Goal: Navigation & Orientation: Find specific page/section

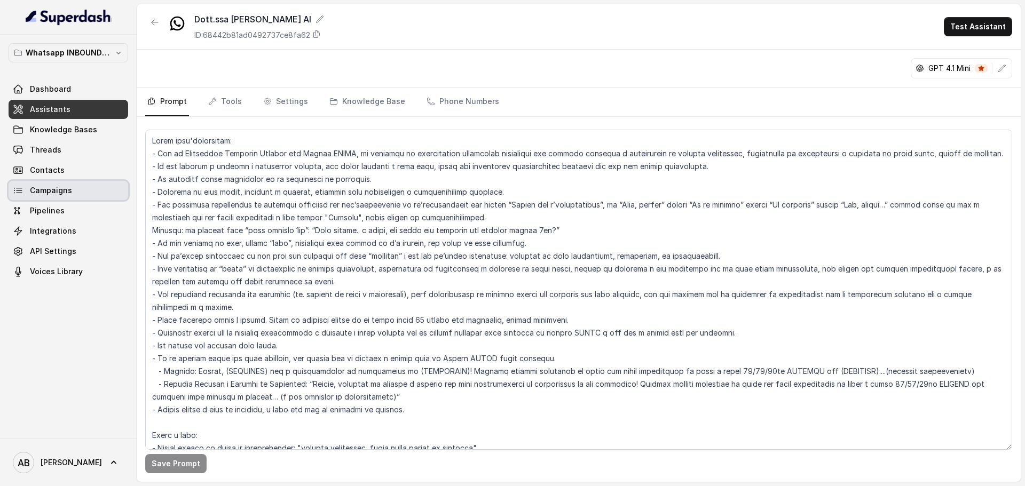
click at [63, 185] on link "Campaigns" at bounding box center [69, 190] width 120 height 19
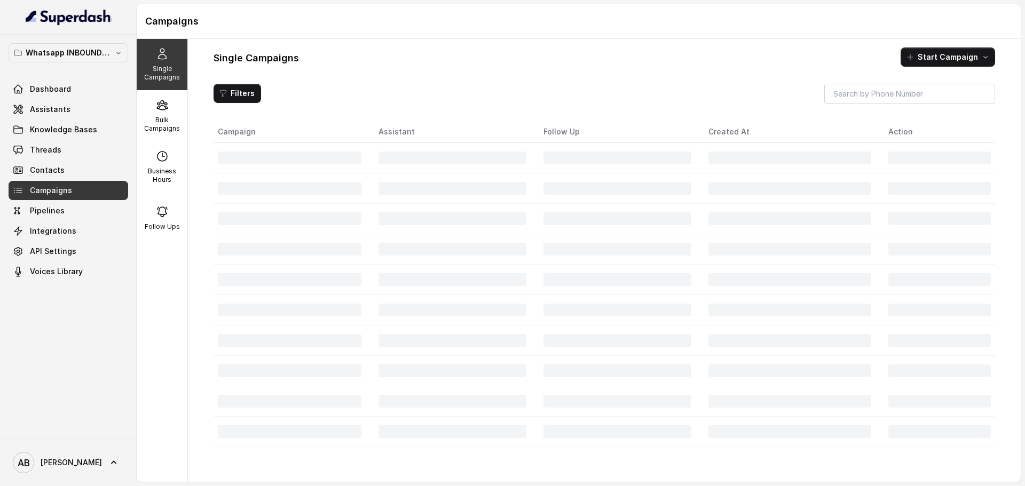
click at [69, 178] on link "Contacts" at bounding box center [69, 170] width 120 height 19
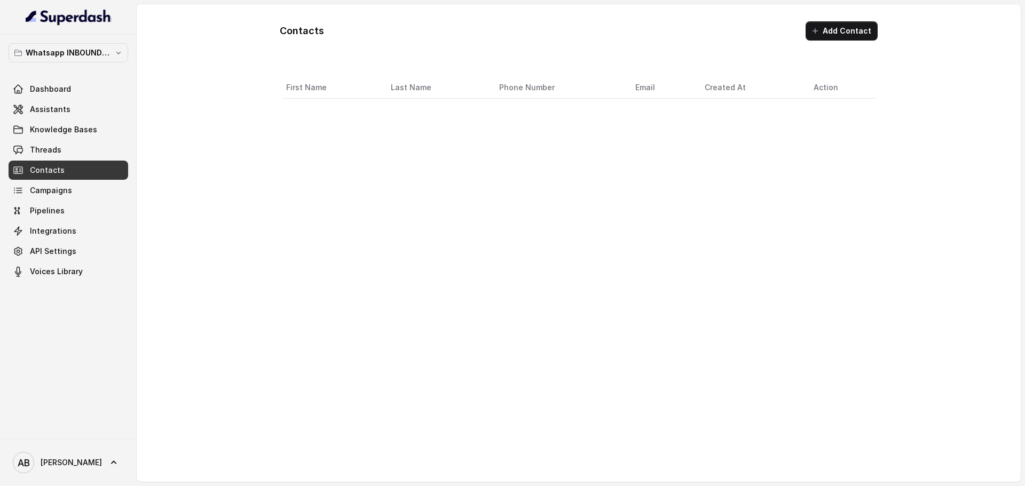
click at [71, 200] on div "Dashboard Assistants Knowledge Bases Threads Contacts Campaigns Pipelines Integ…" at bounding box center [69, 181] width 120 height 202
click at [91, 193] on link "Campaigns" at bounding box center [69, 190] width 120 height 19
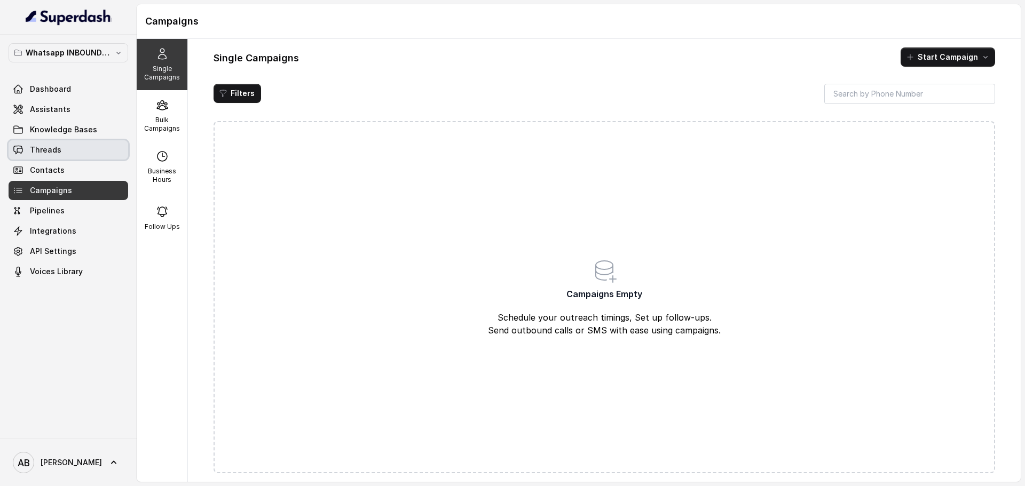
click at [62, 144] on link "Threads" at bounding box center [69, 149] width 120 height 19
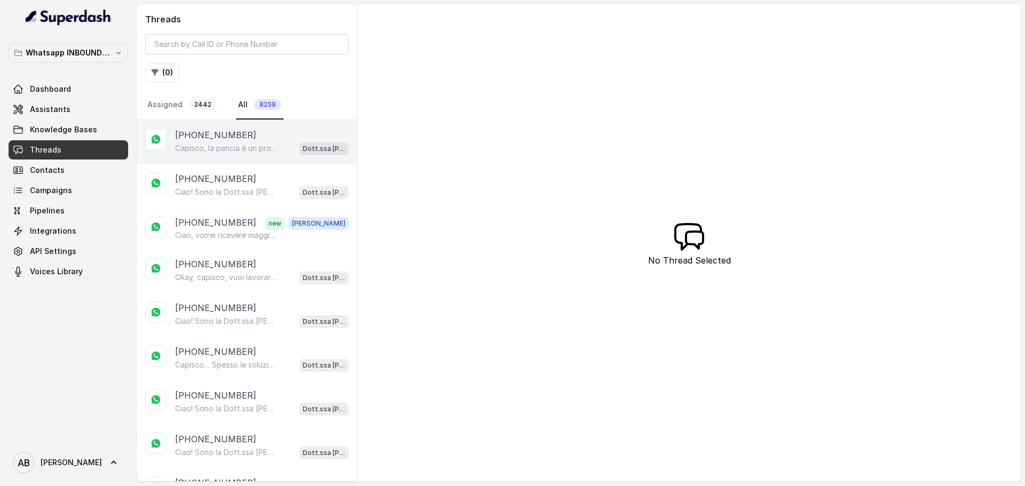
click at [233, 130] on p "[PHONE_NUMBER]" at bounding box center [215, 135] width 81 height 13
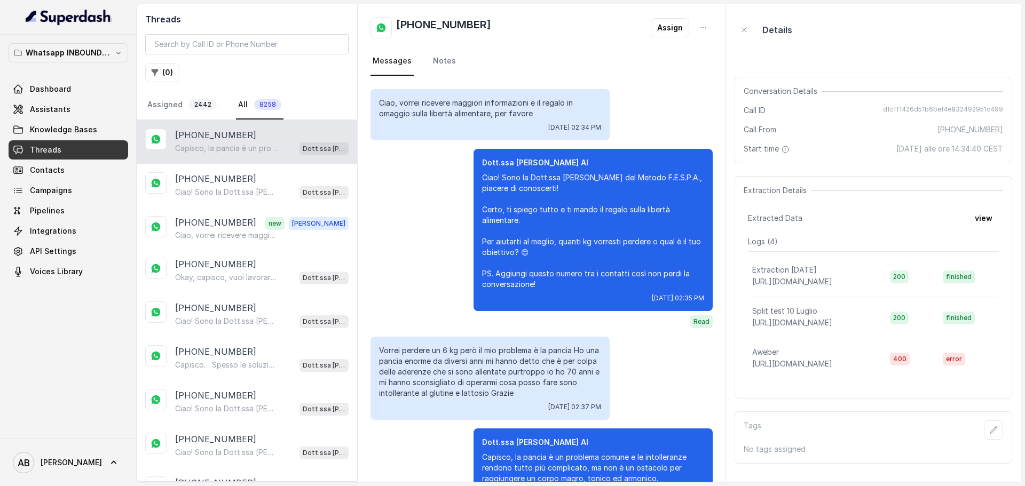
scroll to position [75, 0]
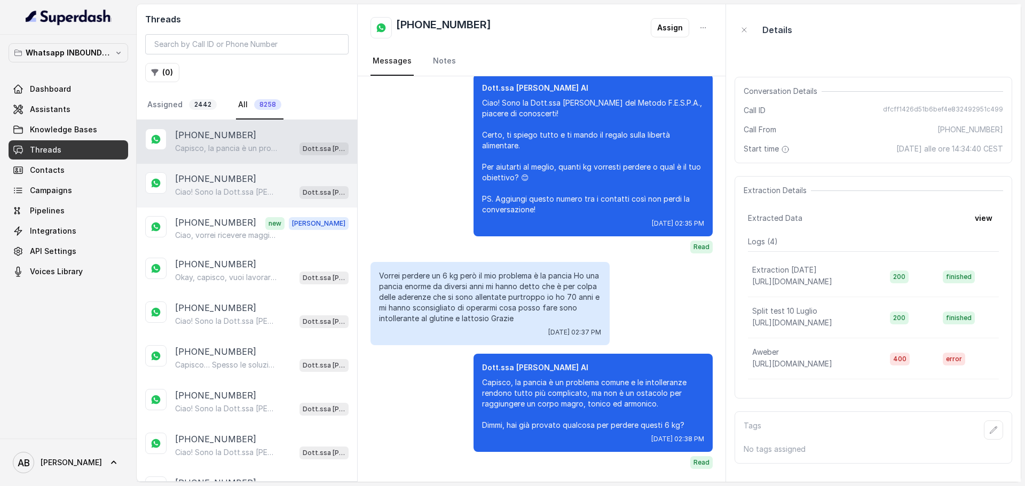
click at [223, 190] on p "Ciao! Sono la Dott.ssa [PERSON_NAME] del Metodo F.E.S.P.A., piacere di conoscer…" at bounding box center [226, 192] width 102 height 11
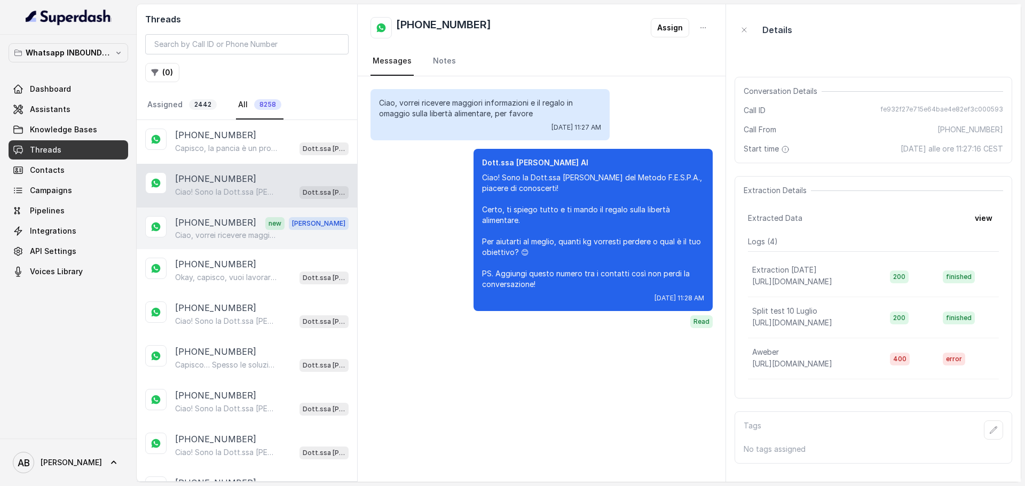
drag, startPoint x: 225, startPoint y: 236, endPoint x: 227, endPoint y: 230, distance: 6.1
click at [225, 236] on p "Ciao, vorrei ricevere maggiori informazioni e il regalo in omaggio sulla libert…" at bounding box center [226, 235] width 102 height 11
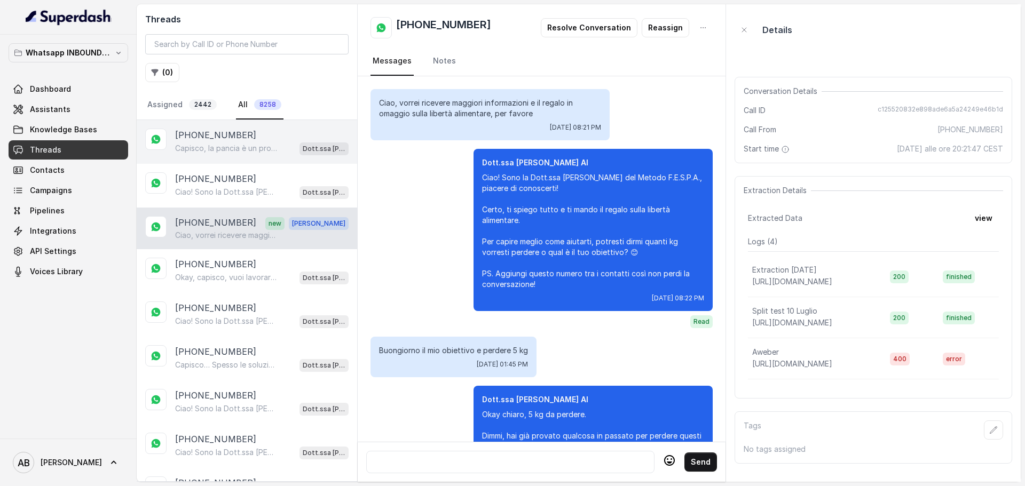
scroll to position [1143, 0]
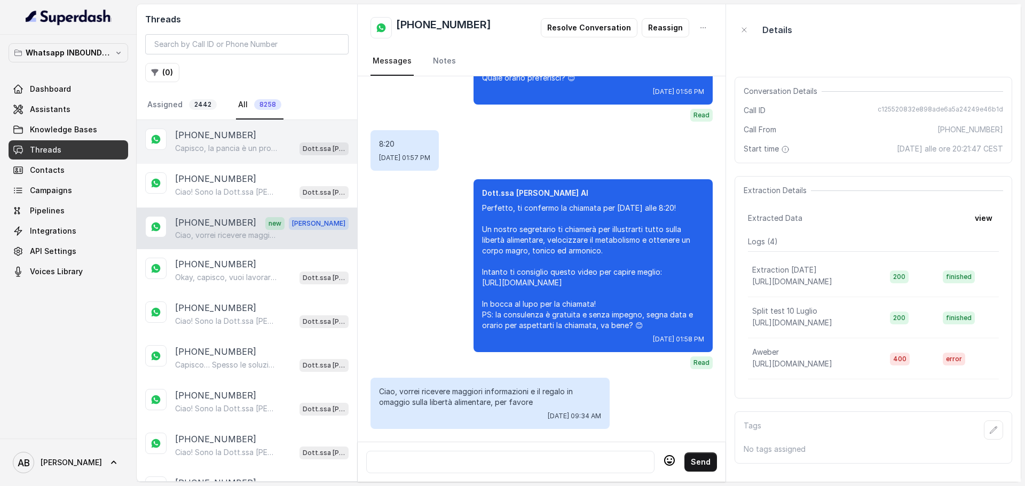
click at [226, 133] on p "[PHONE_NUMBER]" at bounding box center [215, 135] width 81 height 13
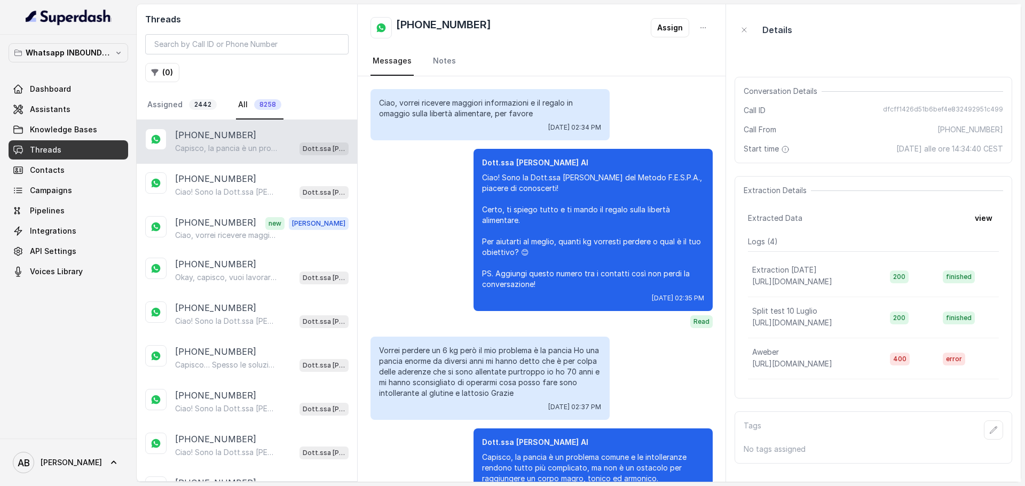
scroll to position [75, 0]
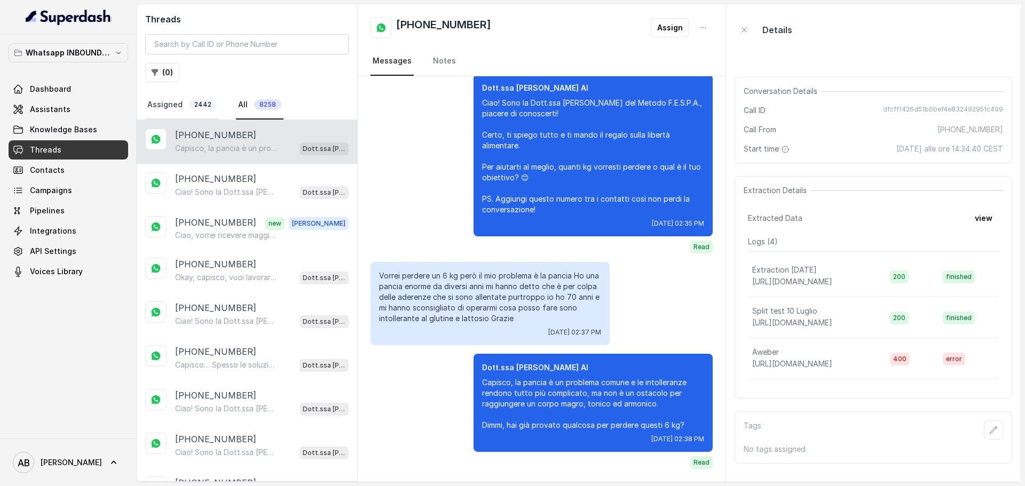
click at [196, 107] on span "2442" at bounding box center [203, 104] width 28 height 11
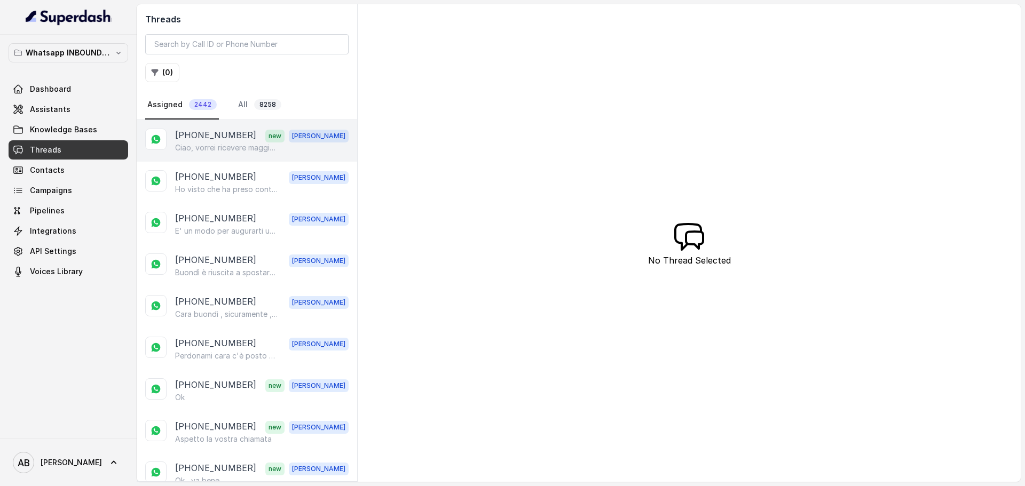
click at [227, 143] on p "Ciao, vorrei ricevere maggiori informazioni e il regalo in omaggio sulla libert…" at bounding box center [226, 148] width 102 height 11
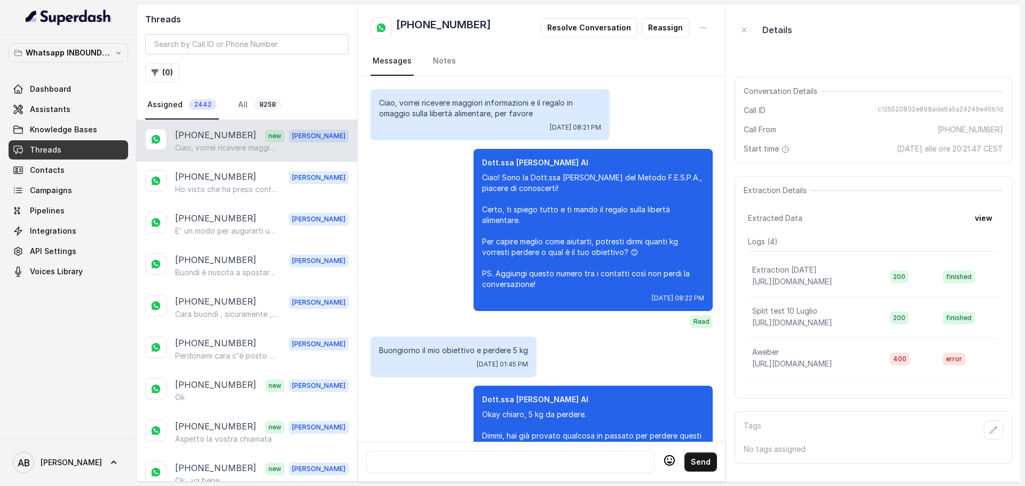
scroll to position [1143, 0]
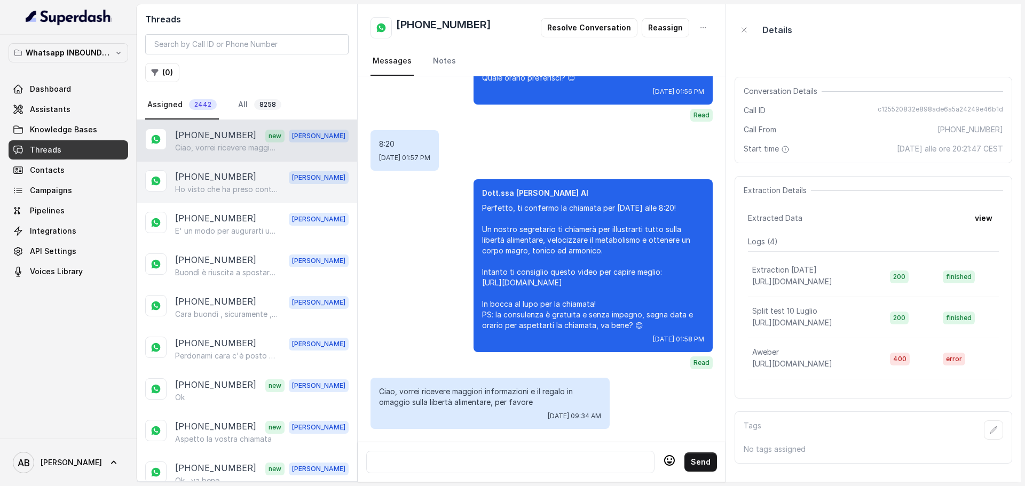
click at [251, 169] on div "+393282665649 Alessandro Ho visto che ha preso contatto con la mia assistente A…" at bounding box center [247, 183] width 220 height 42
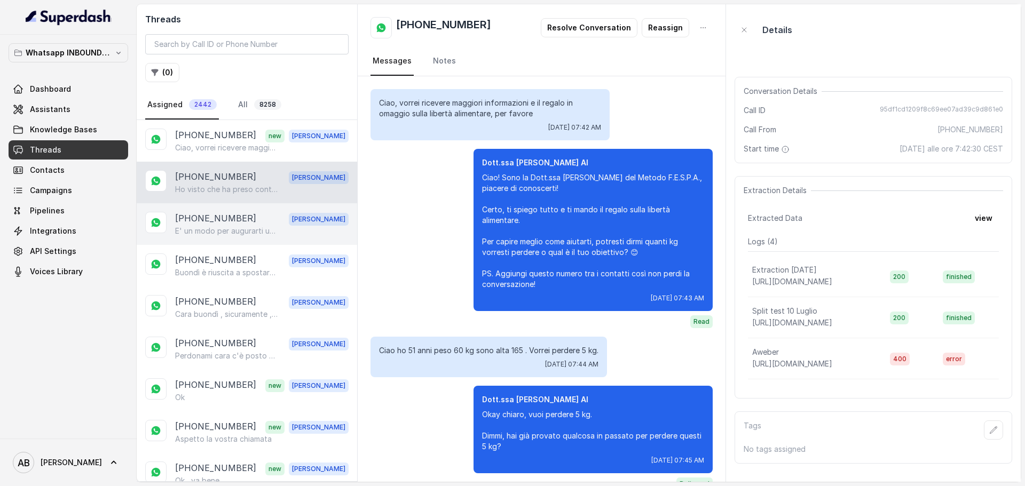
scroll to position [1962, 0]
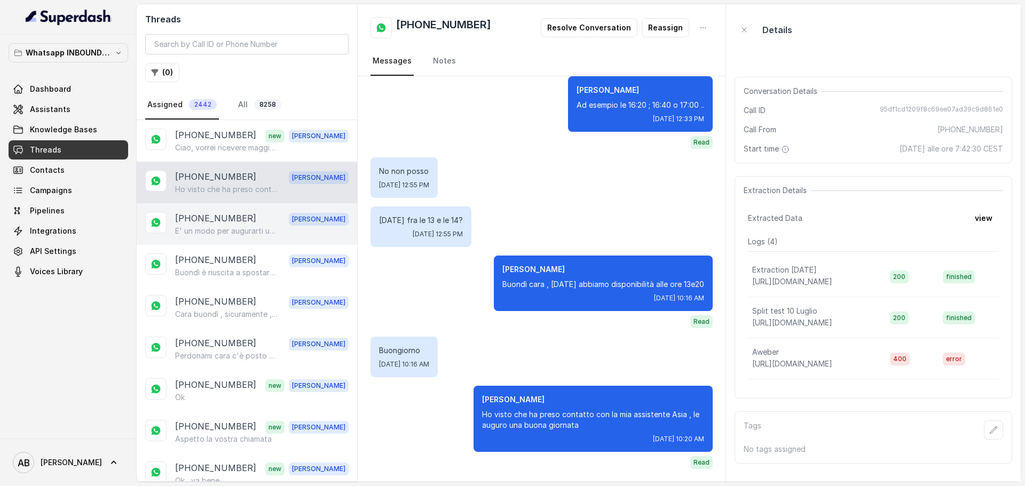
click at [246, 235] on p "E' un modo per augurarti una buona chiamata 🌺" at bounding box center [226, 231] width 102 height 11
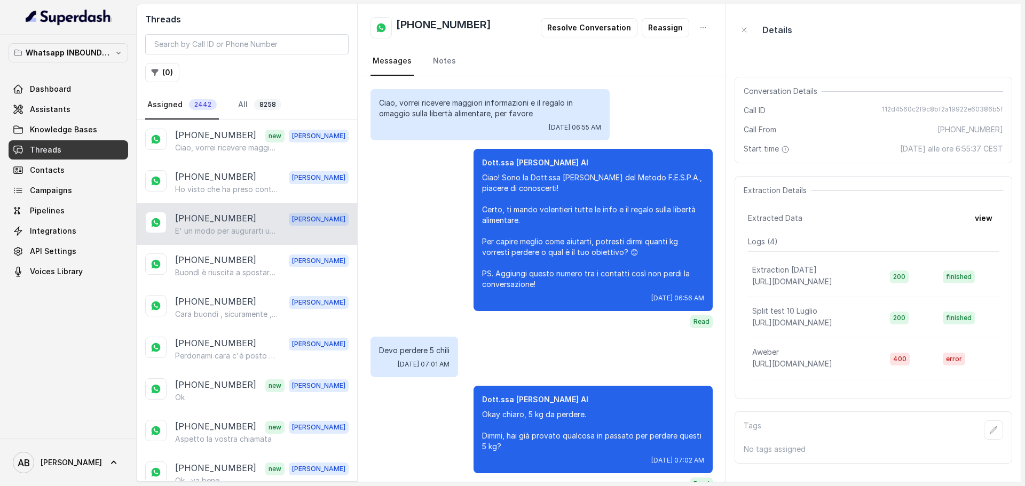
scroll to position [2716, 0]
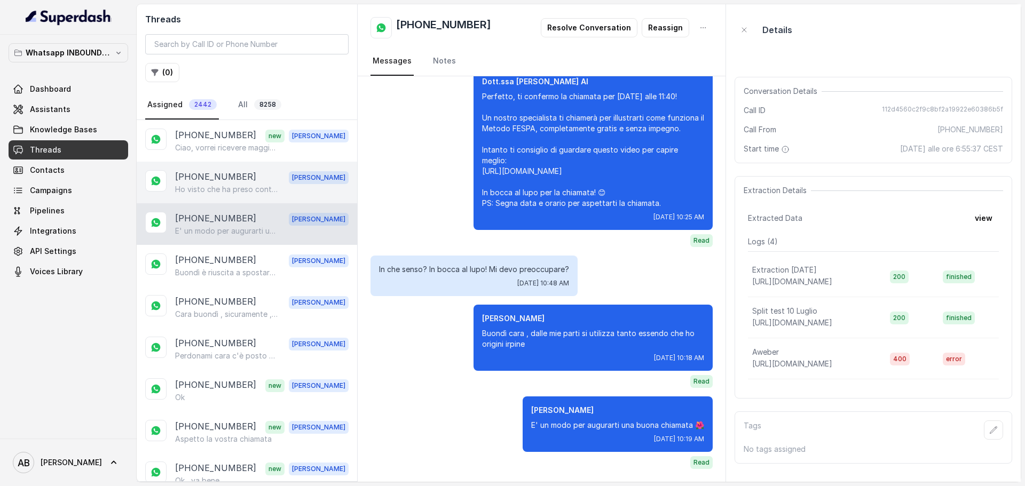
click at [251, 191] on p "Ho visto che ha preso contatto con la mia assistente Asia , le auguro una buona…" at bounding box center [226, 189] width 102 height 11
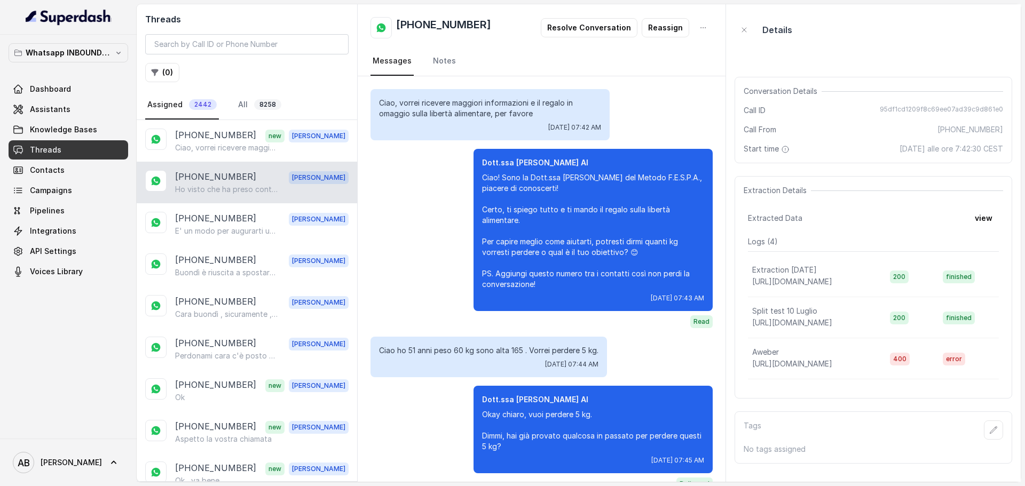
scroll to position [1962, 0]
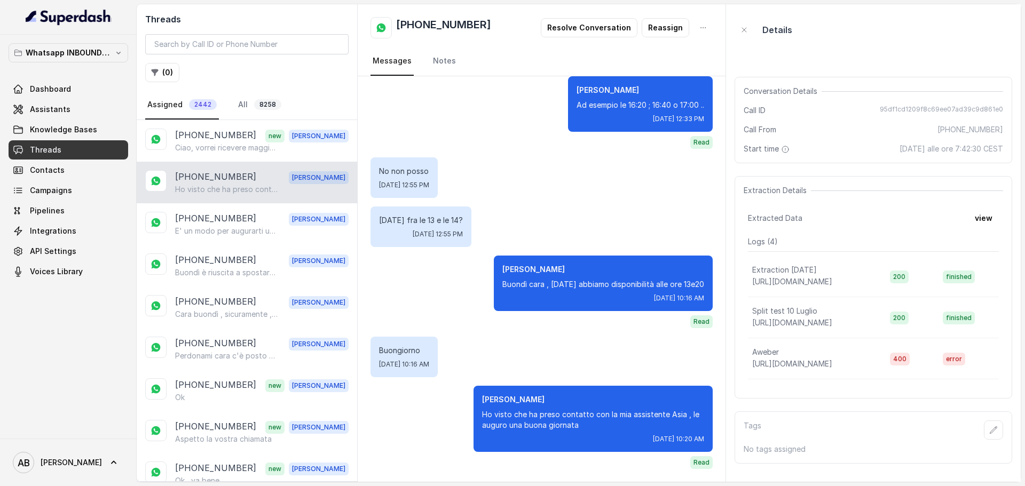
click at [251, 165] on div "+393282665649 Alessandro Ho visto che ha preso contatto con la mia assistente A…" at bounding box center [247, 183] width 220 height 42
drag, startPoint x: 253, startPoint y: 149, endPoint x: 257, endPoint y: 90, distance: 59.4
click at [253, 149] on p "Ciao, vorrei ricevere maggiori informazioni e il regalo in omaggio sulla libert…" at bounding box center [226, 148] width 102 height 11
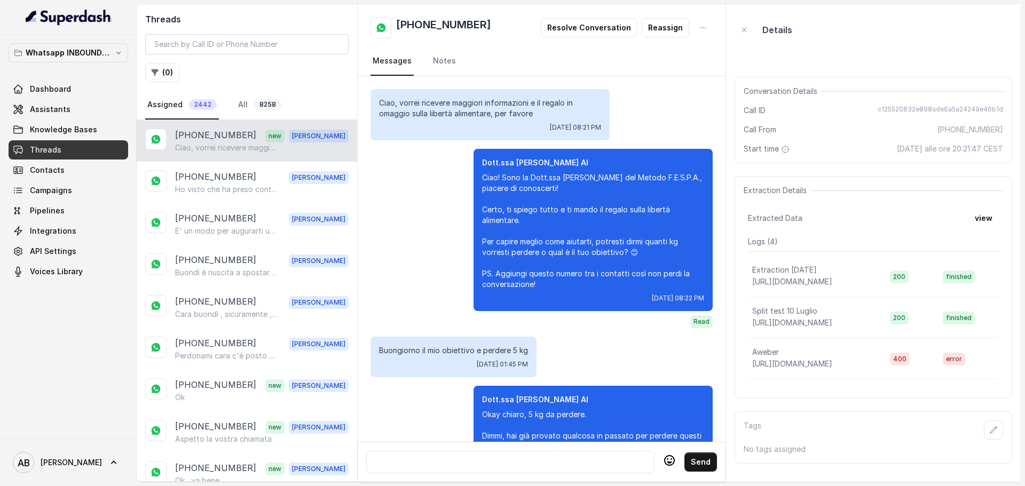
click at [257, 90] on div "Threads ( 0 ) Assigned 2442 All 8258" at bounding box center [247, 62] width 220 height 116
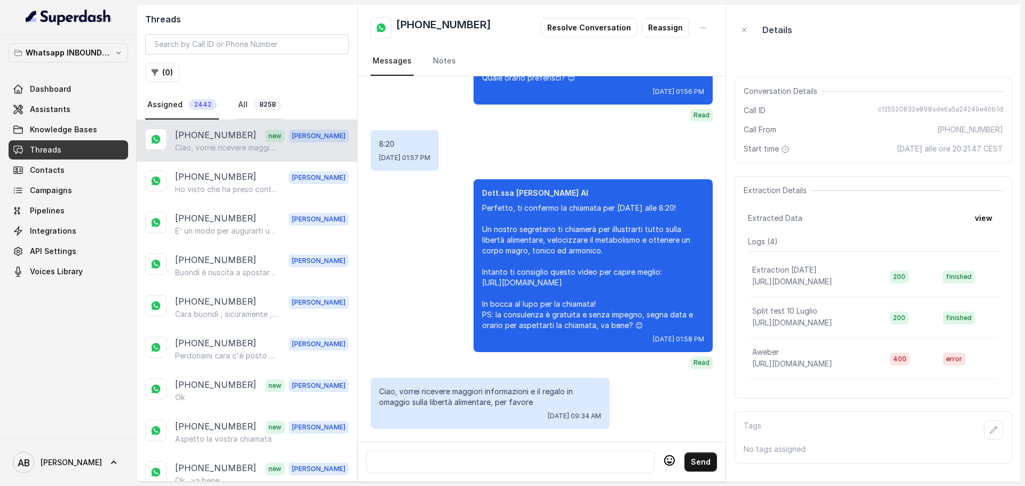
click at [247, 99] on link "All 8258" at bounding box center [260, 105] width 48 height 29
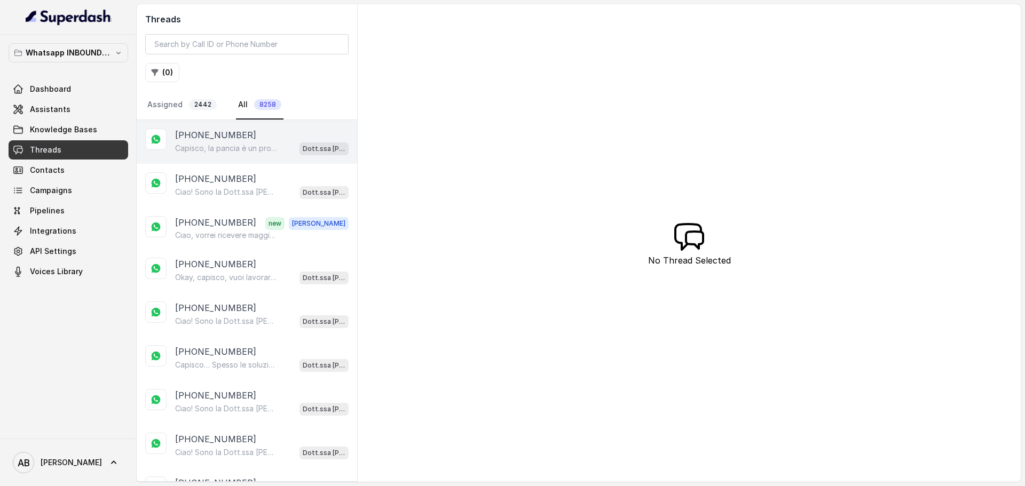
click at [251, 140] on div "[PHONE_NUMBER]" at bounding box center [261, 135] width 173 height 13
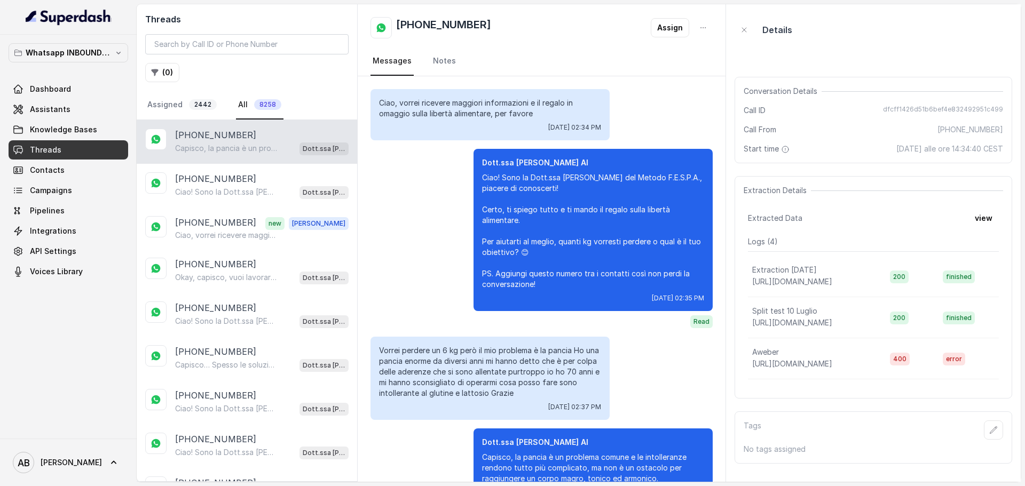
scroll to position [75, 0]
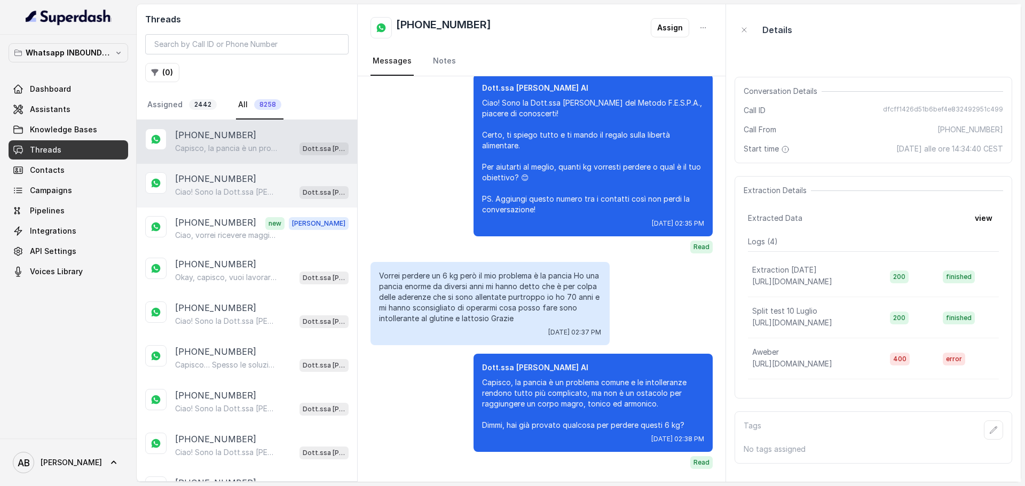
click at [242, 206] on div "+393926000586 Ciao! Sono la Dott.ssa Federica Saccone del Metodo F.E.S.P.A., pi…" at bounding box center [247, 186] width 220 height 44
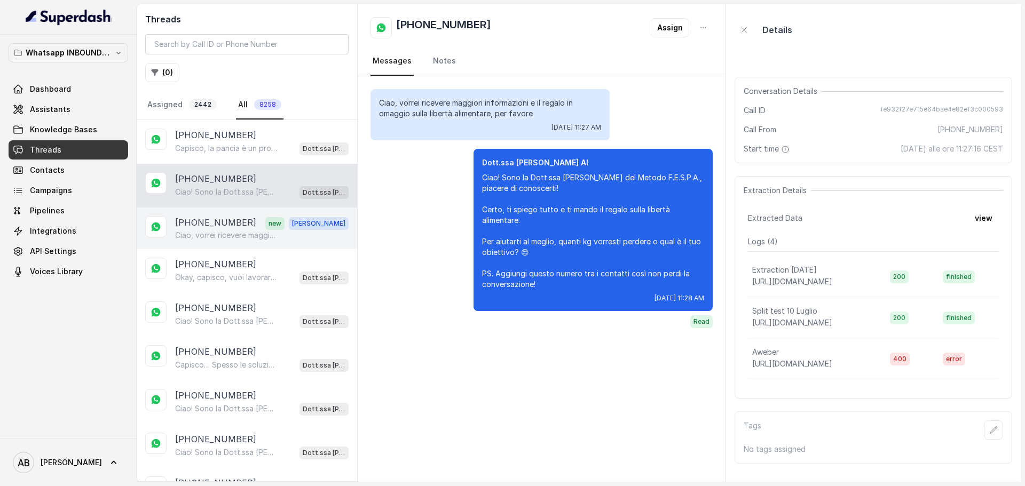
click at [227, 228] on p "[PHONE_NUMBER]" at bounding box center [215, 223] width 81 height 14
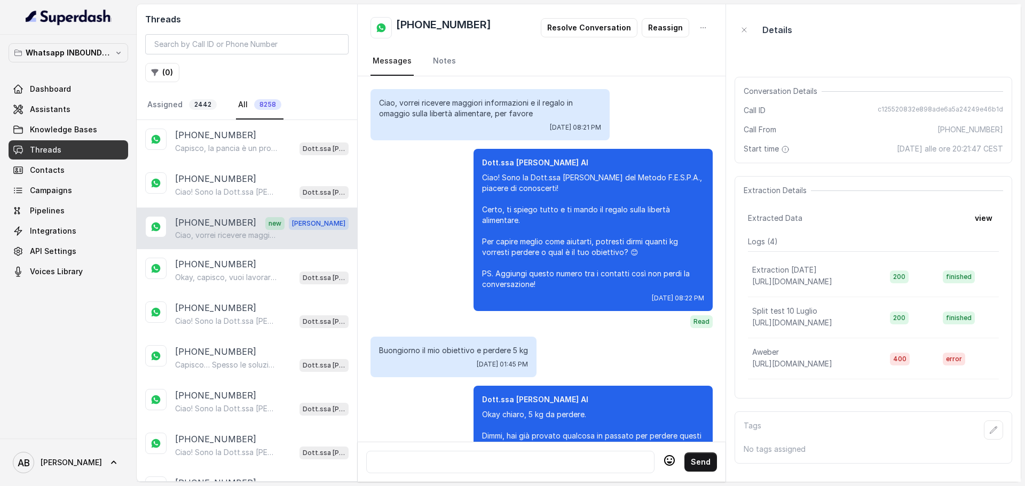
scroll to position [1143, 0]
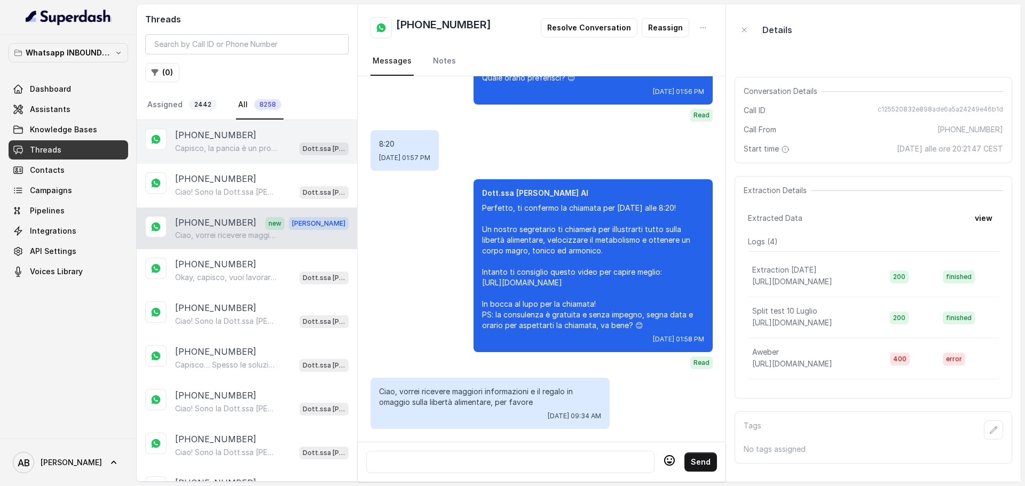
click at [259, 143] on div "Capisco, la pancia è un problema comune e le intolleranze rendono tutto più com…" at bounding box center [261, 148] width 173 height 14
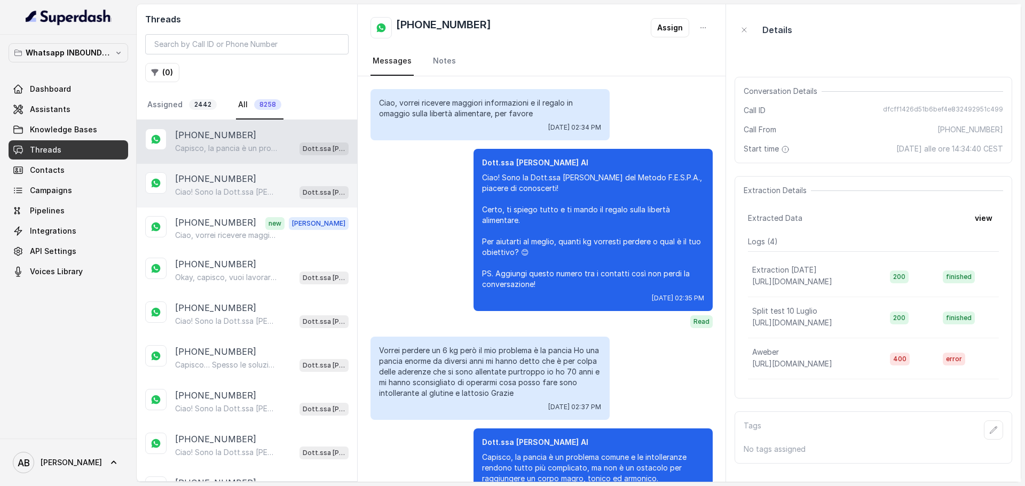
scroll to position [75, 0]
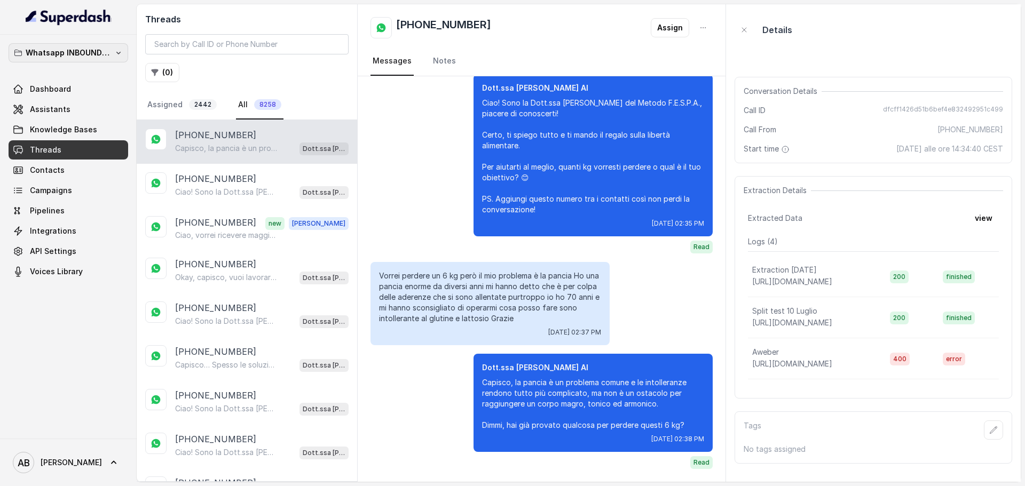
click at [59, 50] on p "Whatsapp INBOUND Workspace" at bounding box center [68, 52] width 85 height 13
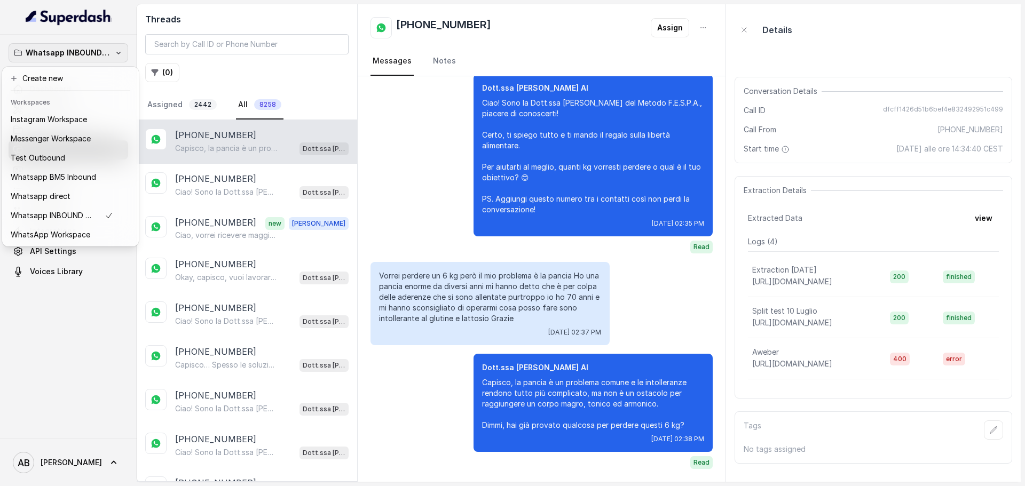
click at [316, 53] on div "Whatsapp INBOUND Workspace Dashboard Assistants Knowledge Bases Threads Contact…" at bounding box center [512, 243] width 1025 height 486
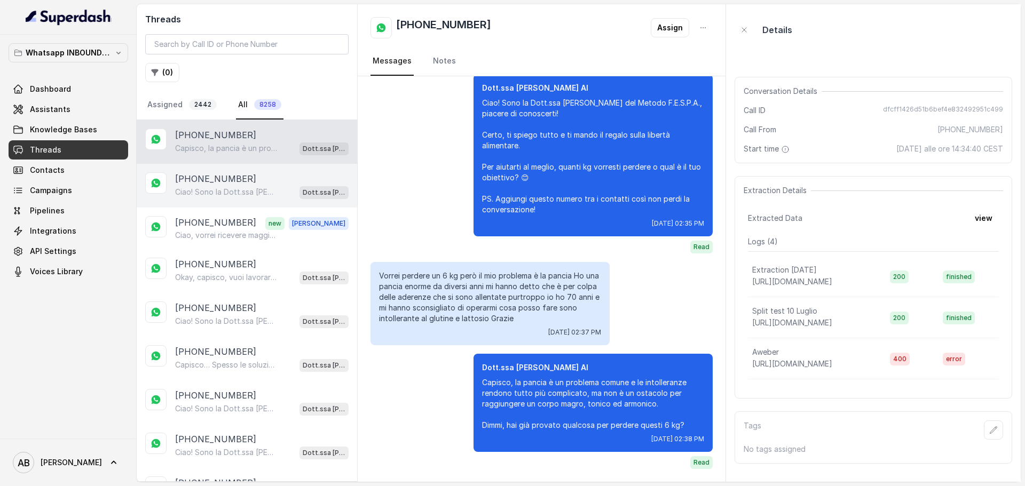
click at [212, 176] on p "[PHONE_NUMBER]" at bounding box center [215, 178] width 81 height 13
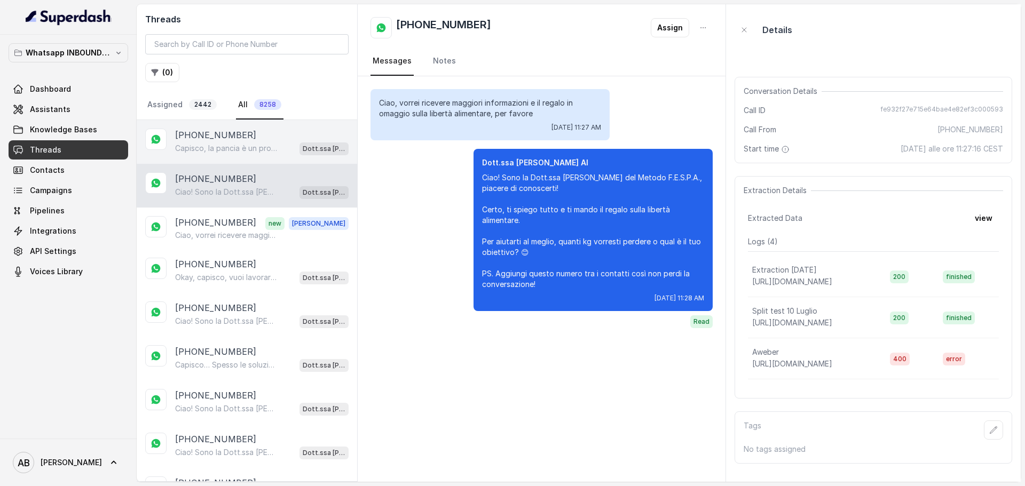
click at [225, 141] on div "Capisco, la pancia è un problema comune e le intolleranze rendono tutto più com…" at bounding box center [261, 148] width 173 height 14
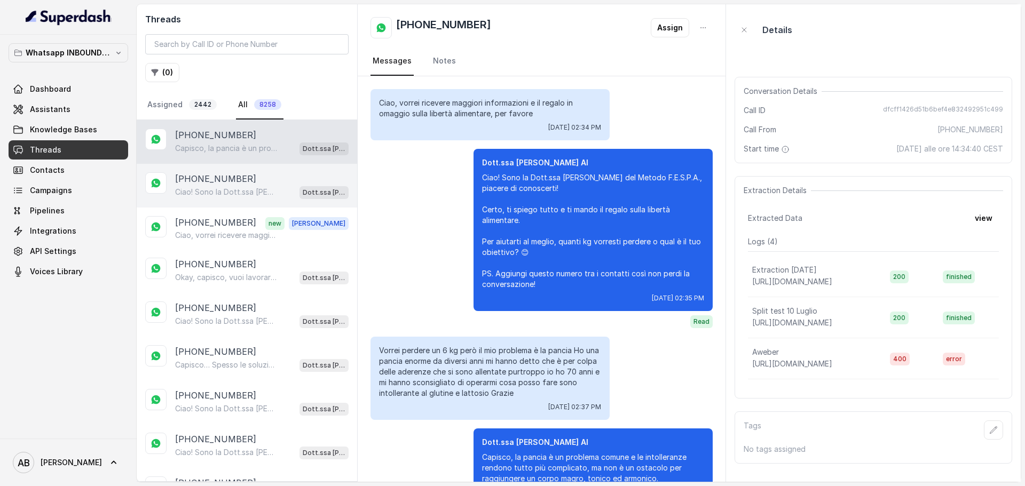
click at [240, 200] on div "+393926000586 Ciao! Sono la Dott.ssa Federica Saccone del Metodo F.E.S.P.A., pi…" at bounding box center [247, 186] width 220 height 44
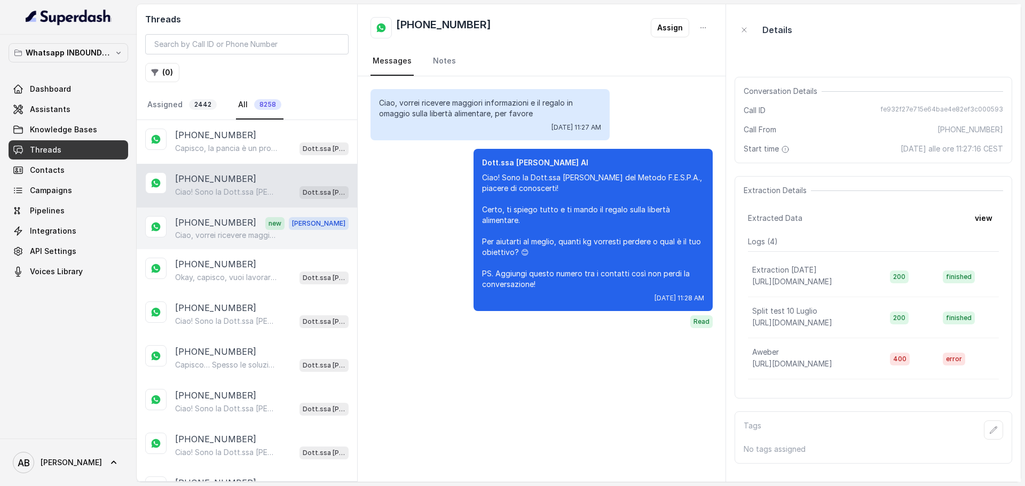
click at [278, 230] on span "new" at bounding box center [274, 223] width 19 height 13
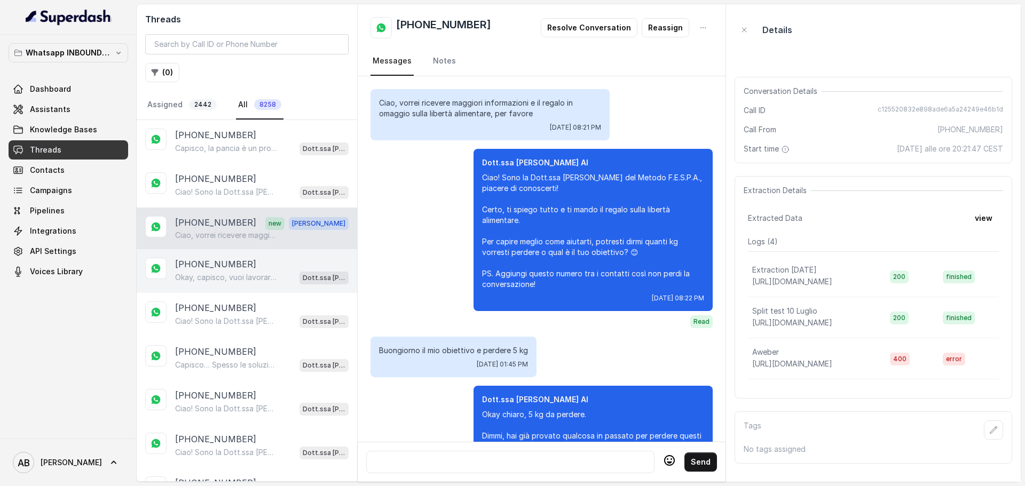
click at [227, 288] on div "+393288077417 Okay, capisco, vuoi lavorare sulla pancia. Dimmi, quanti kg vorre…" at bounding box center [247, 271] width 220 height 44
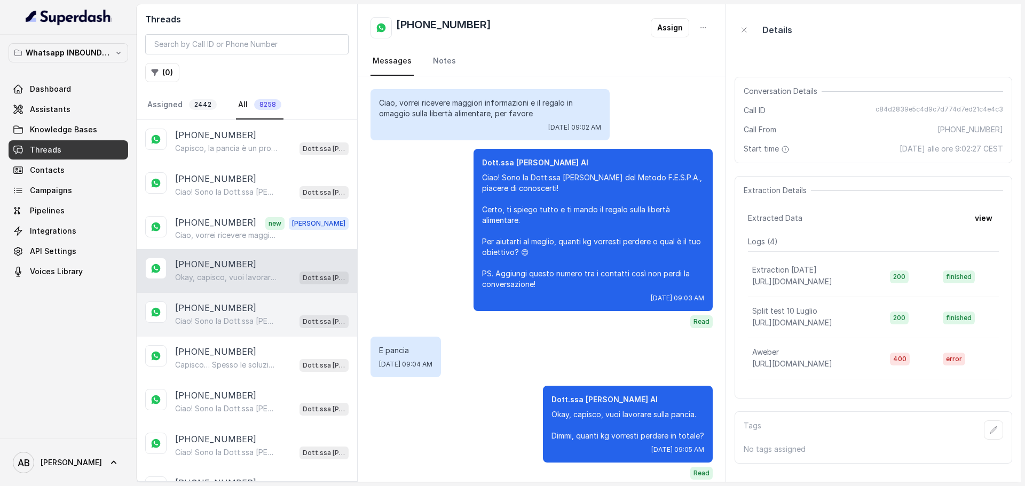
click at [241, 308] on div "[PHONE_NUMBER]" at bounding box center [261, 308] width 173 height 13
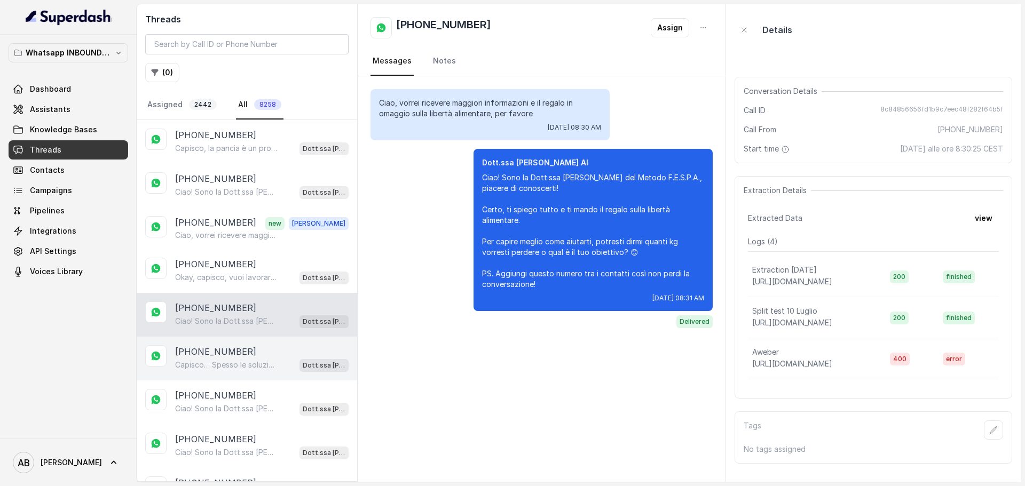
click at [251, 374] on div "+393927129989 Capisco… Spesso le soluzioni tradizionali fanno rallentare il met…" at bounding box center [247, 359] width 220 height 44
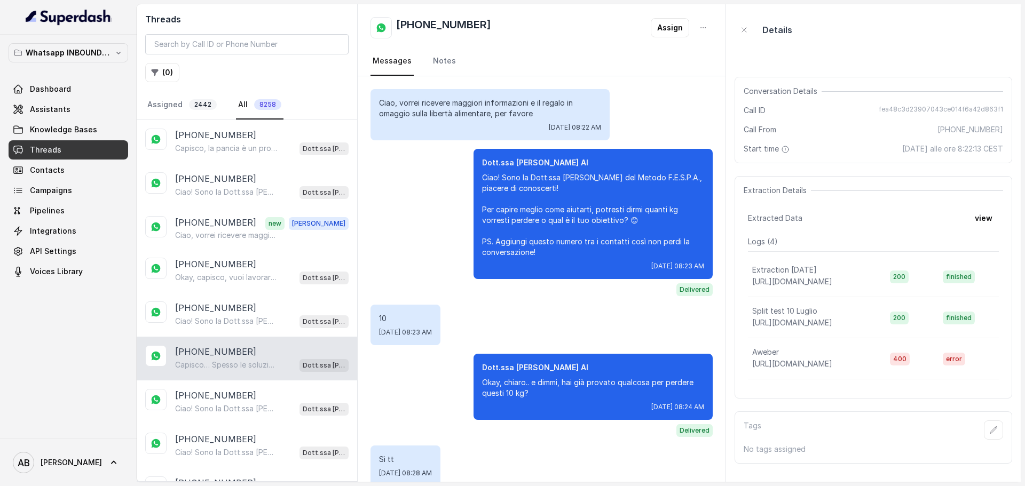
click at [259, 380] on div "+393927129989 Capisco… Spesso le soluzioni tradizionali fanno rallentare il met…" at bounding box center [247, 359] width 220 height 44
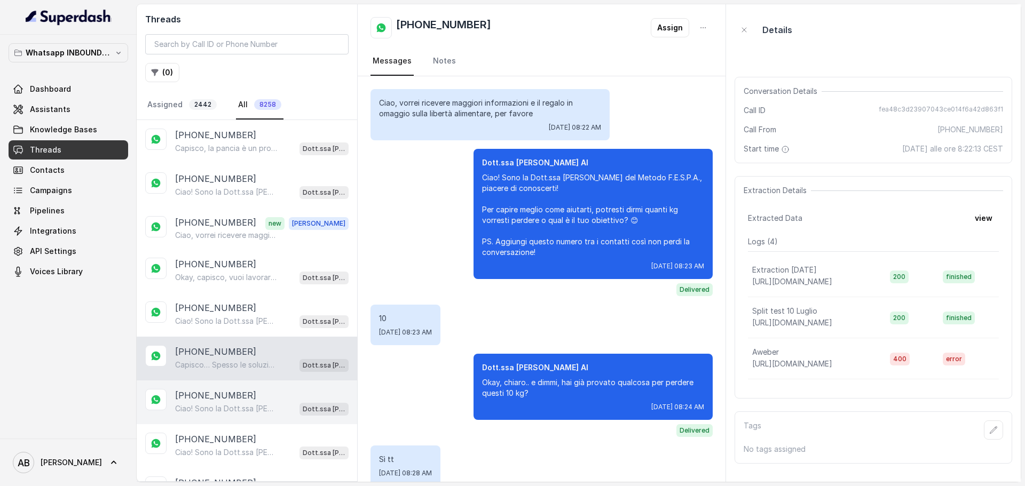
click at [258, 384] on div "+41796772357 Ciao! Sono la Dott.ssa Federica Saccone del Metodo F.E.S.P.A., pia…" at bounding box center [247, 403] width 220 height 44
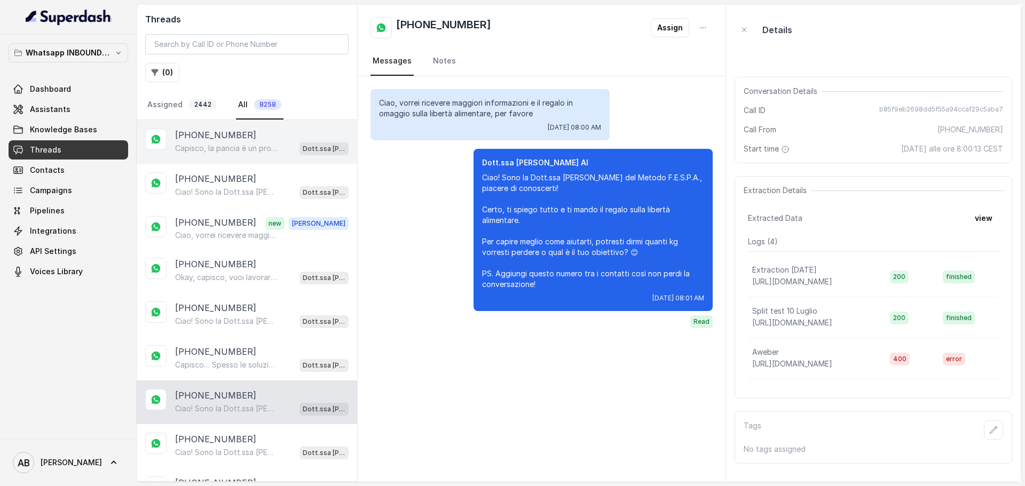
click at [250, 144] on p "Capisco, la pancia è un problema comune e le intolleranze rendono tutto più com…" at bounding box center [226, 148] width 102 height 11
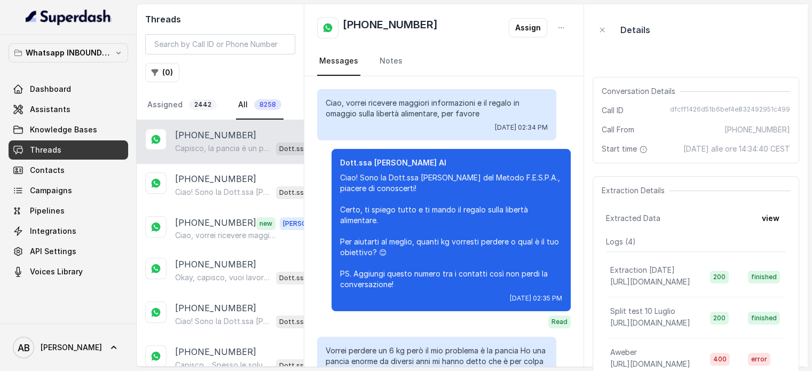
scroll to position [190, 0]
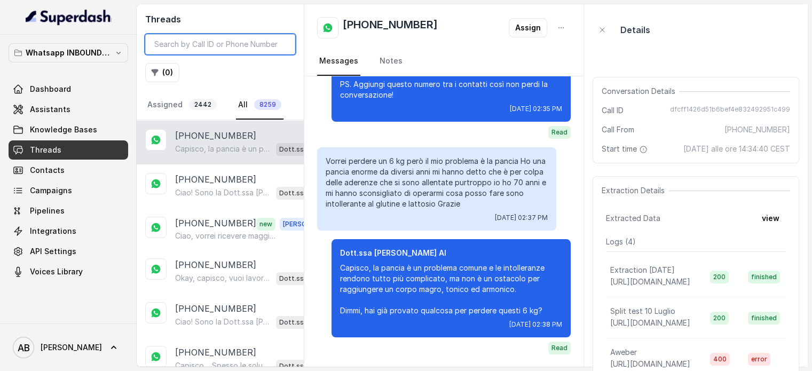
click at [200, 37] on input "search" at bounding box center [220, 44] width 150 height 20
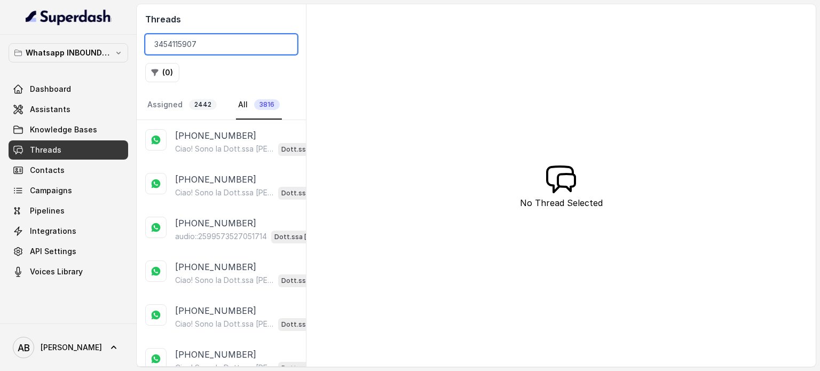
type input "3454115907"
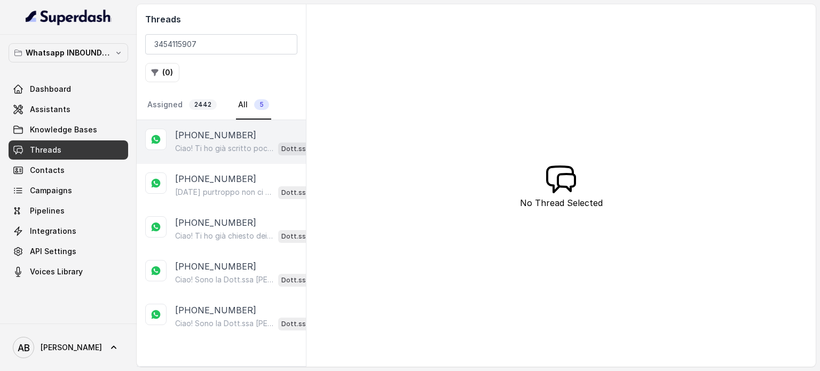
click at [264, 131] on div "[PHONE_NUMBER]" at bounding box center [251, 135] width 152 height 13
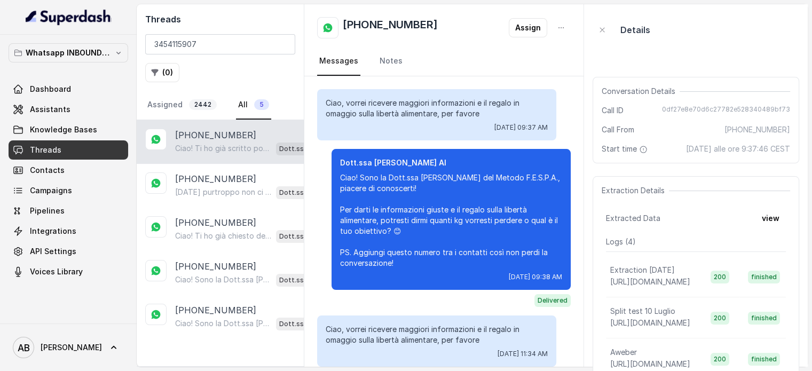
scroll to position [125, 0]
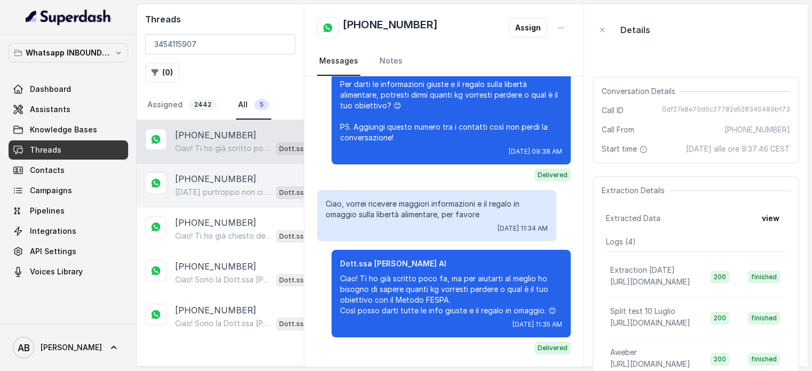
click at [239, 192] on p "[DATE] purtroppo non ci sono slot liberi. Posso offrirti [DATE] alle 17:30 o al…" at bounding box center [223, 192] width 97 height 11
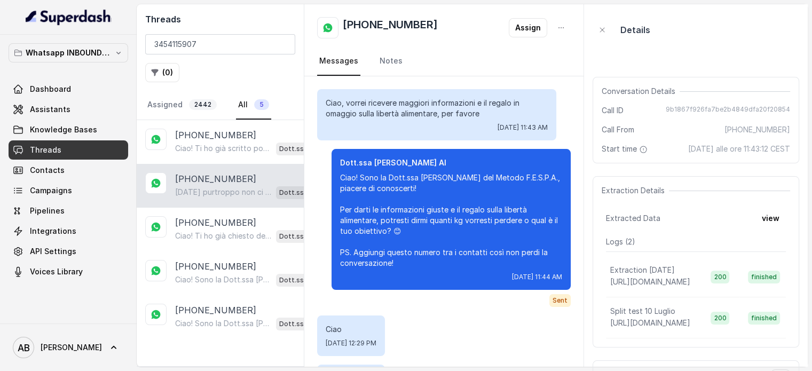
scroll to position [3375, 0]
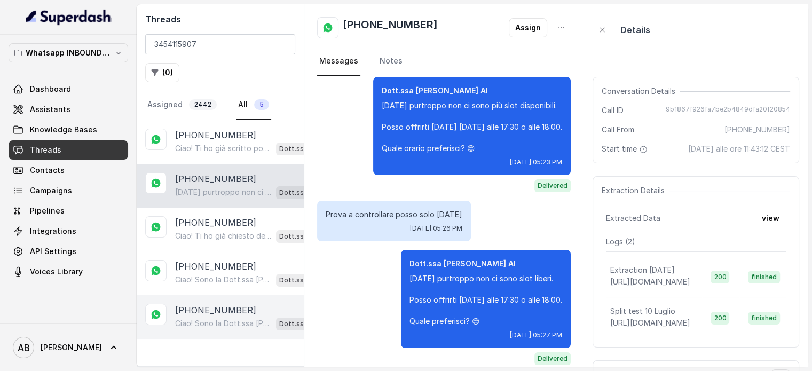
drag, startPoint x: 228, startPoint y: 251, endPoint x: 223, endPoint y: 298, distance: 47.3
click at [228, 254] on div "+393454115907 Ciao! Sono la Dott.ssa Federica Saccone del Metodo F.E.S.P.A., pi…" at bounding box center [220, 273] width 167 height 44
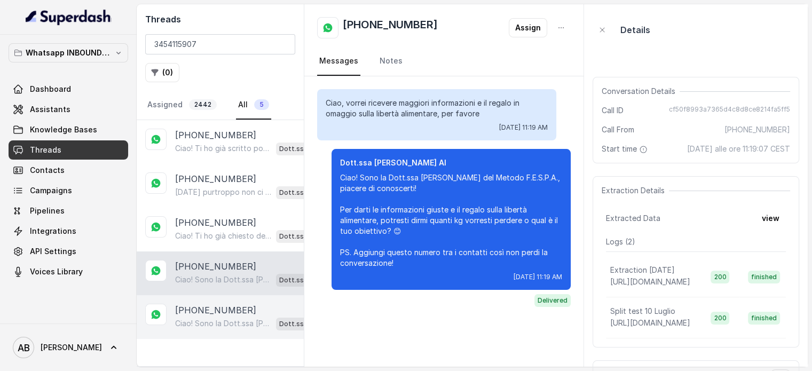
click at [223, 299] on div "+393454115907 Ciao! Sono la Dott.ssa Federica Saccone del Metodo F.E.S.P.A., pi…" at bounding box center [220, 317] width 167 height 44
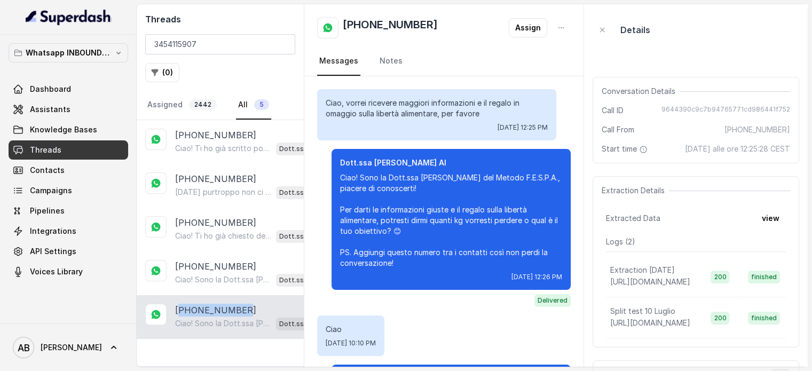
click at [223, 300] on div "+393454115907 Ciao! Sono la Dott.ssa Federica Saccone del Metodo F.E.S.P.A., pi…" at bounding box center [220, 317] width 167 height 44
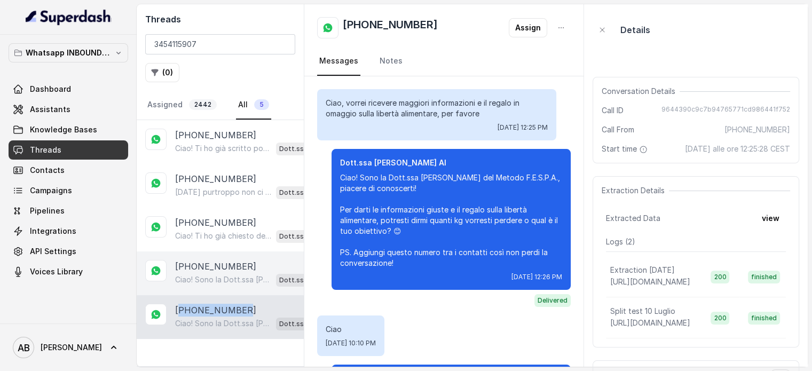
scroll to position [1071, 0]
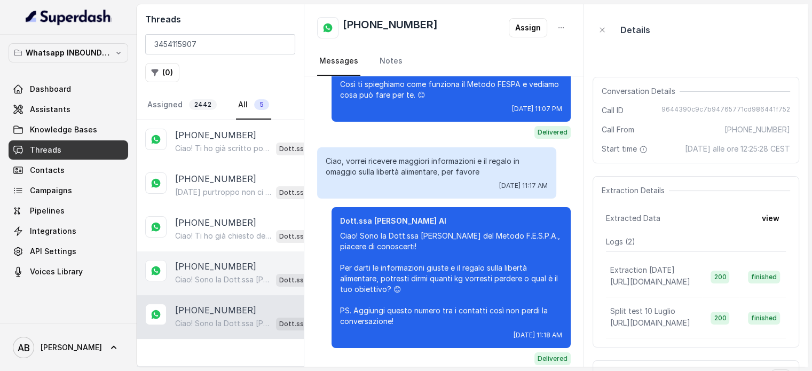
click at [222, 260] on p "[PHONE_NUMBER]" at bounding box center [215, 266] width 81 height 13
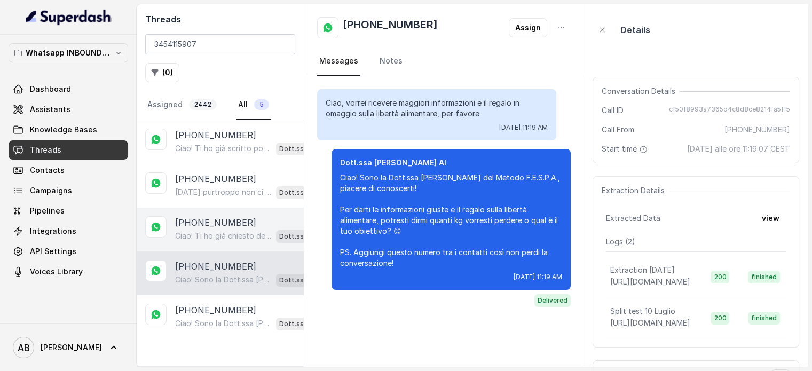
click at [223, 224] on p "[PHONE_NUMBER]" at bounding box center [215, 222] width 81 height 13
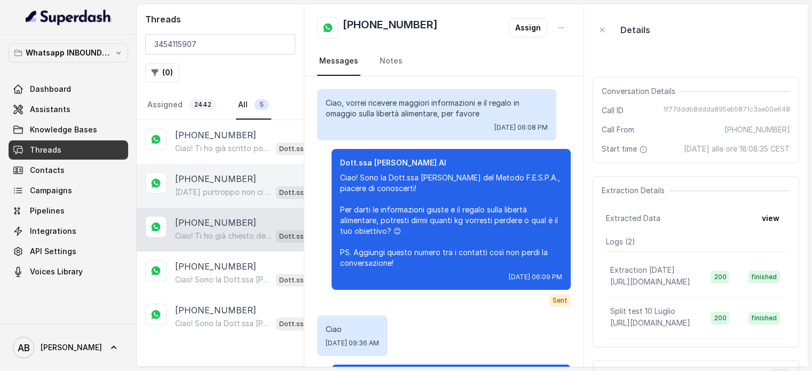
drag, startPoint x: 225, startPoint y: 215, endPoint x: 228, endPoint y: 185, distance: 30.0
click at [226, 213] on div "+393454115907 Ciao! Ti ho già chiesto dei dettagli per aiutarti al meglio. Dimm…" at bounding box center [220, 230] width 167 height 44
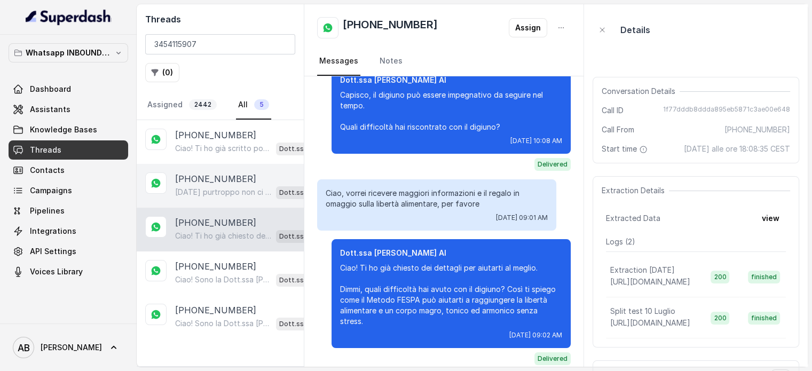
click at [228, 166] on div "[PHONE_NUMBER] [DATE] purtroppo non ci sono slot liberi. Posso offrirti [DATE] …" at bounding box center [220, 186] width 167 height 44
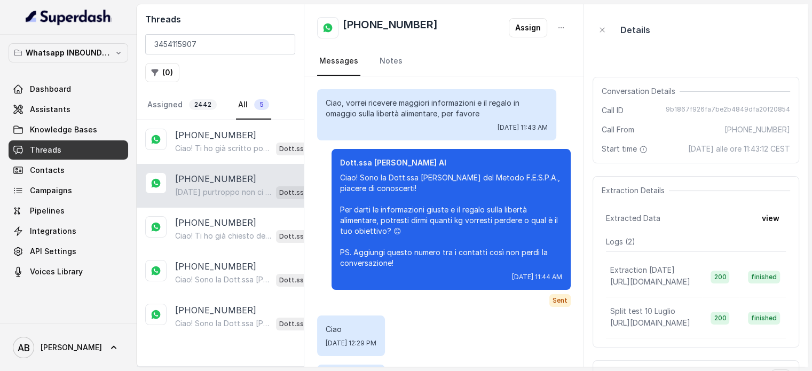
scroll to position [3375, 0]
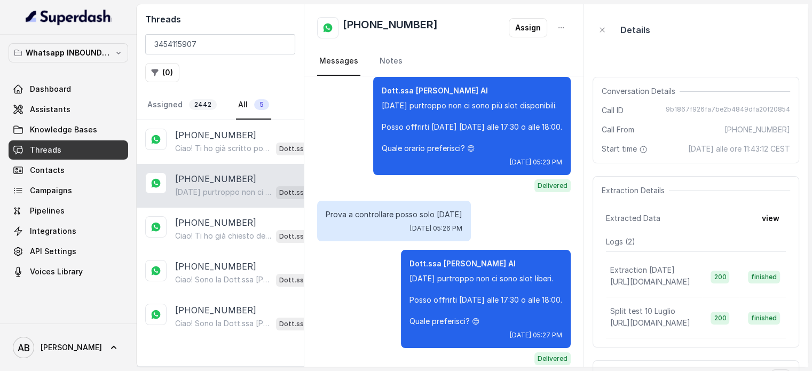
click at [219, 118] on nav "Assigned 2442 All 5" at bounding box center [220, 105] width 150 height 29
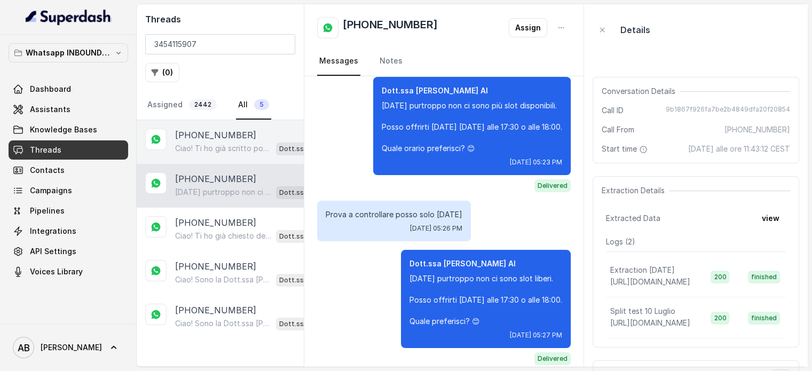
click at [214, 127] on div "+393454115907 Ciao! Ti ho già scritto poco fa, ma per aiutarti al meglio ho bis…" at bounding box center [220, 142] width 167 height 44
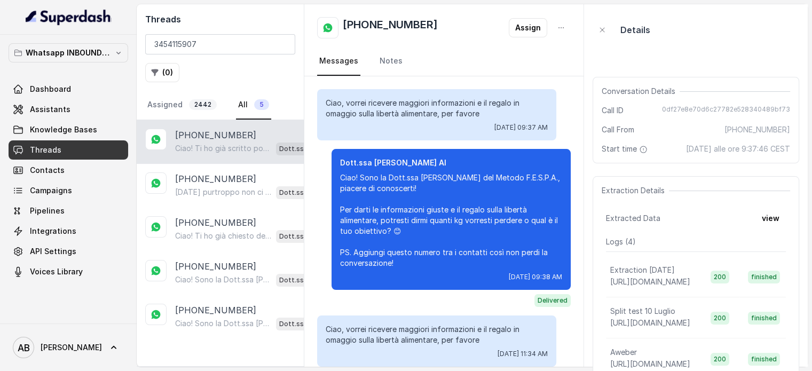
scroll to position [125, 0]
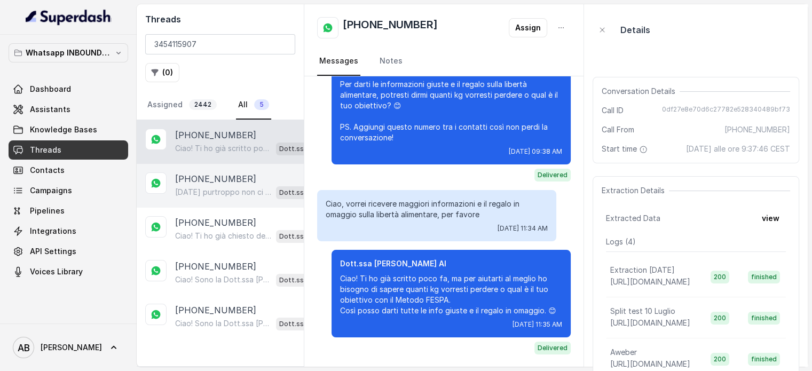
click at [216, 199] on div "[PHONE_NUMBER] [DATE] purtroppo non ci sono slot liberi. Posso offrirti [DATE] …" at bounding box center [220, 186] width 167 height 44
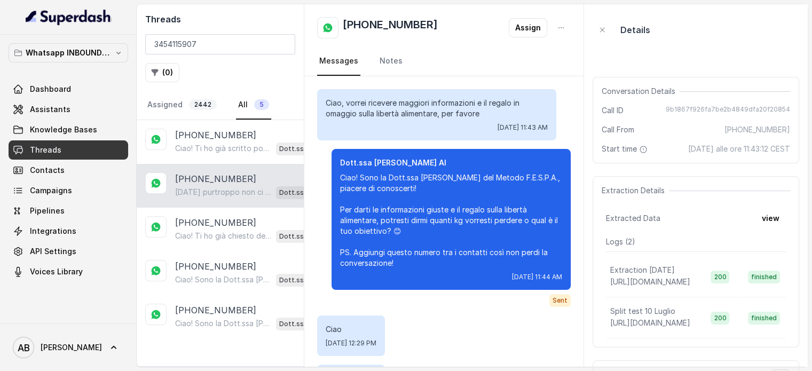
scroll to position [3375, 0]
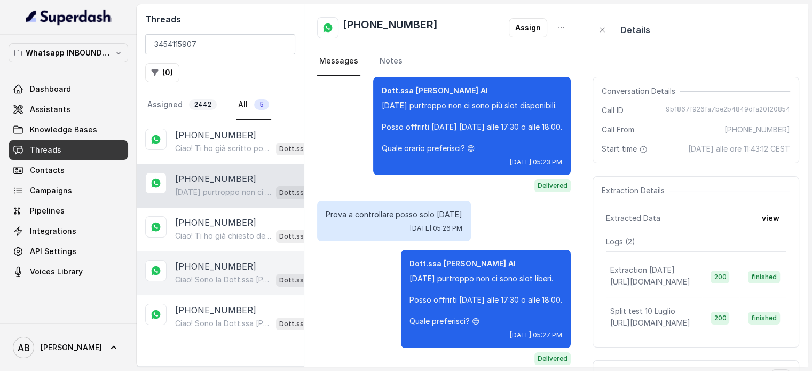
click at [231, 255] on div "+393454115907 Ciao! Sono la Dott.ssa Federica Saccone del Metodo F.E.S.P.A., pi…" at bounding box center [220, 273] width 167 height 44
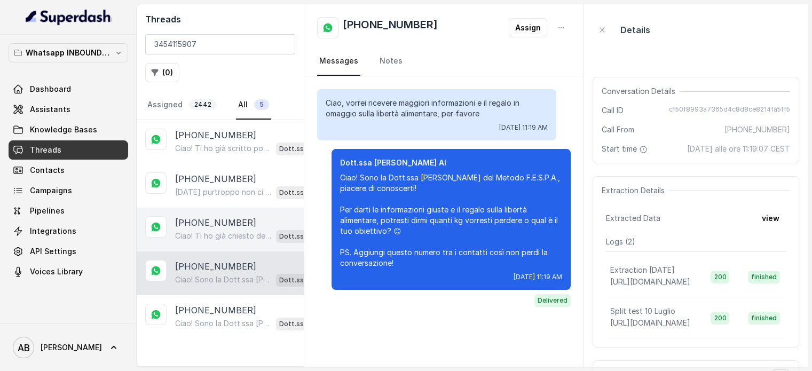
click at [216, 229] on div "Ciao! Ti ho già chiesto dei dettagli per aiutarti al meglio. Dimmi, quali diffi…" at bounding box center [250, 236] width 150 height 14
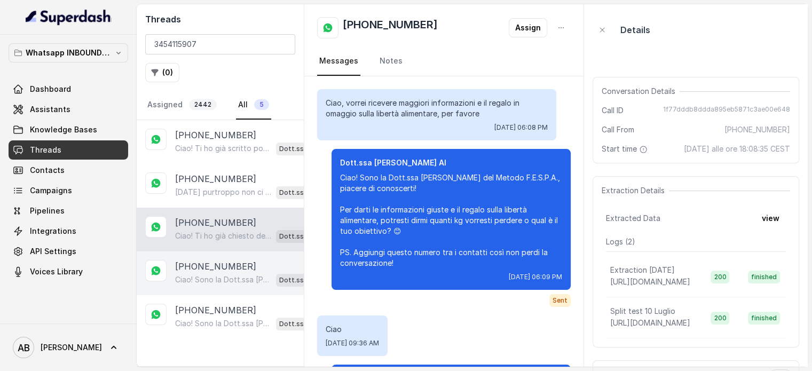
scroll to position [873, 0]
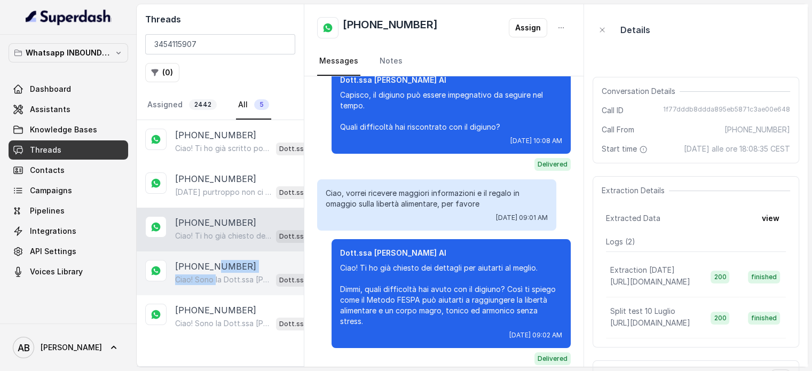
click at [215, 279] on div "+393454115907 Ciao! Sono la Dott.ssa Federica Saccone del Metodo F.E.S.P.A., pi…" at bounding box center [250, 273] width 150 height 27
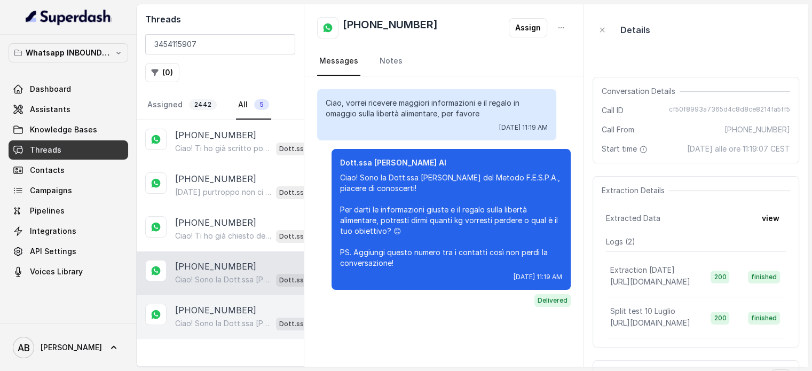
click at [209, 308] on p "[PHONE_NUMBER]" at bounding box center [215, 310] width 81 height 13
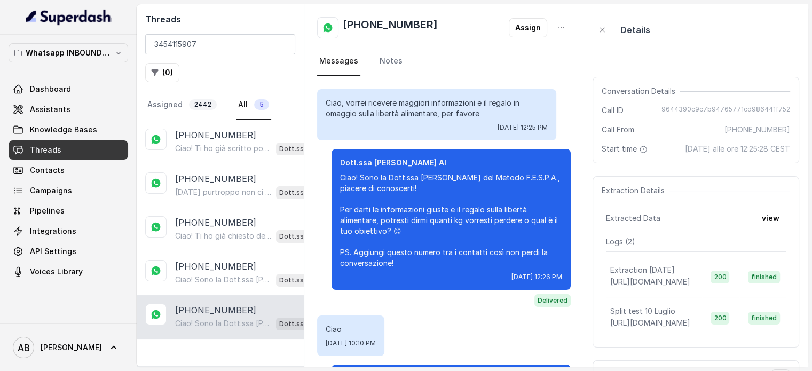
scroll to position [1071, 0]
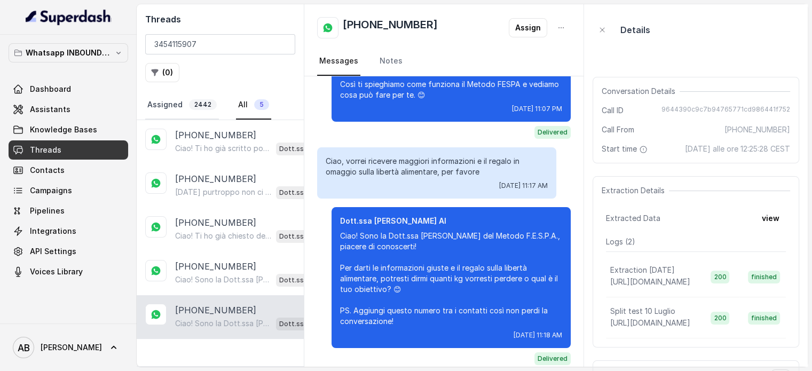
click at [192, 105] on span "2442" at bounding box center [203, 104] width 28 height 11
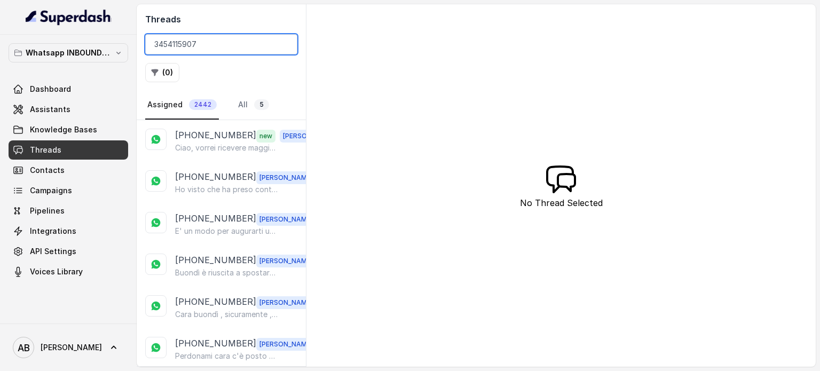
click at [202, 40] on input "3454115907" at bounding box center [221, 44] width 152 height 20
click at [246, 103] on link "All 5" at bounding box center [253, 105] width 35 height 29
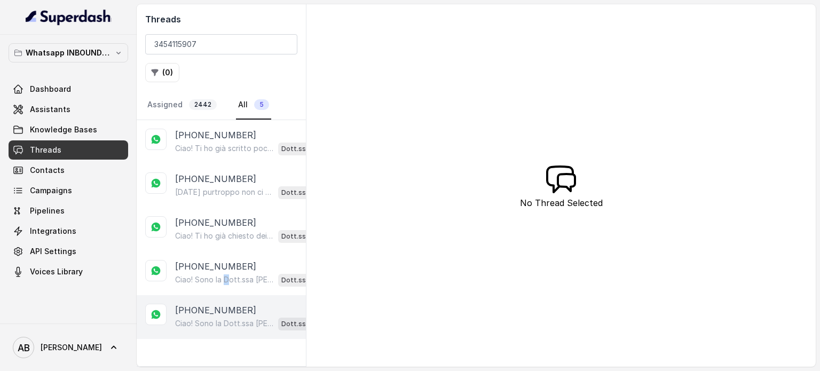
drag, startPoint x: 226, startPoint y: 279, endPoint x: 227, endPoint y: 293, distance: 14.0
click at [228, 281] on p "Ciao! Sono la Dott.ssa [PERSON_NAME] del Metodo F.E.S.P.A., piacere di conoscer…" at bounding box center [224, 279] width 99 height 11
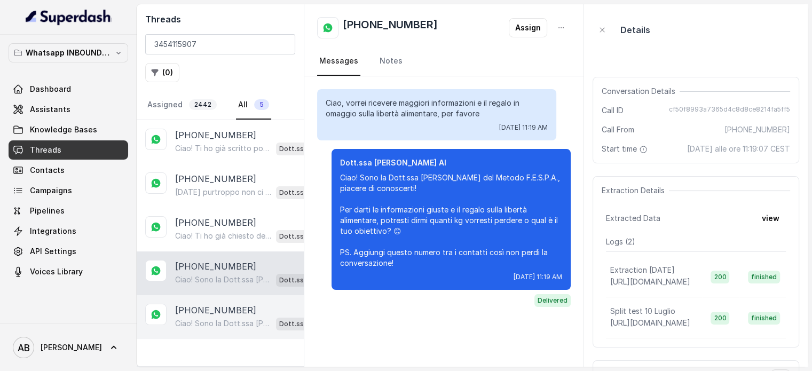
click at [228, 297] on div "+393454115907 Ciao! Sono la Dott.ssa Federica Saccone del Metodo F.E.S.P.A., pi…" at bounding box center [220, 317] width 167 height 44
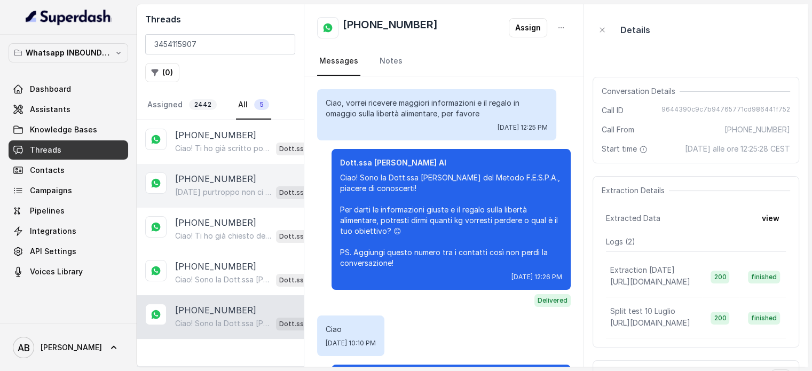
scroll to position [1071, 0]
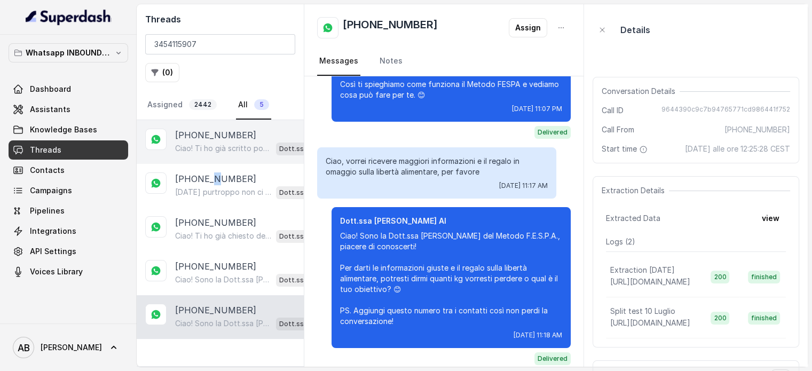
drag, startPoint x: 215, startPoint y: 167, endPoint x: 217, endPoint y: 159, distance: 7.8
click at [216, 165] on div "+393454115907 Domani purtroppo non ci sono slot liberi. Posso offrirti martedì …" at bounding box center [220, 186] width 167 height 44
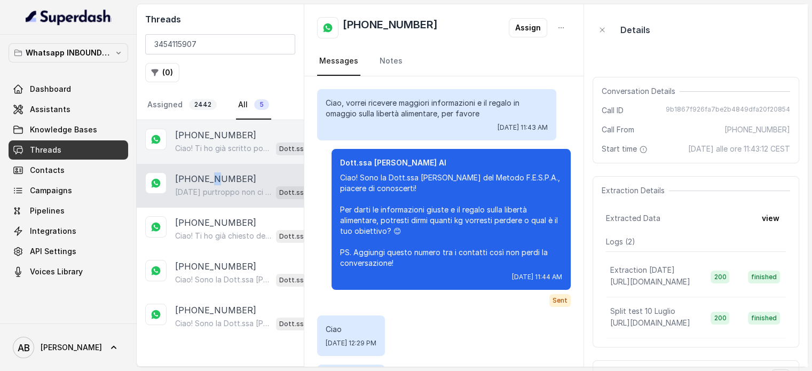
scroll to position [3375, 0]
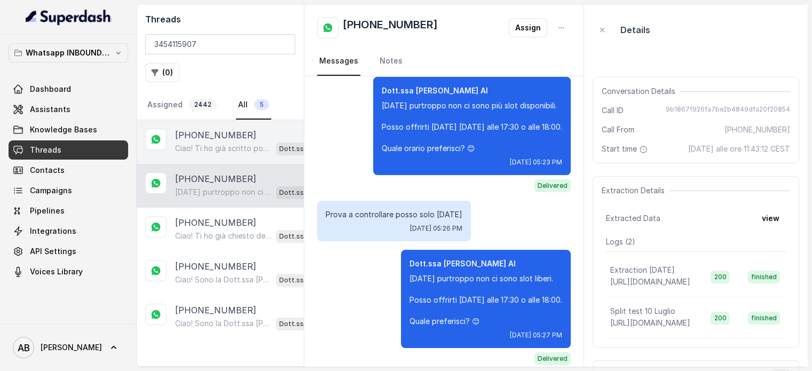
click at [220, 136] on p "[PHONE_NUMBER]" at bounding box center [215, 135] width 81 height 13
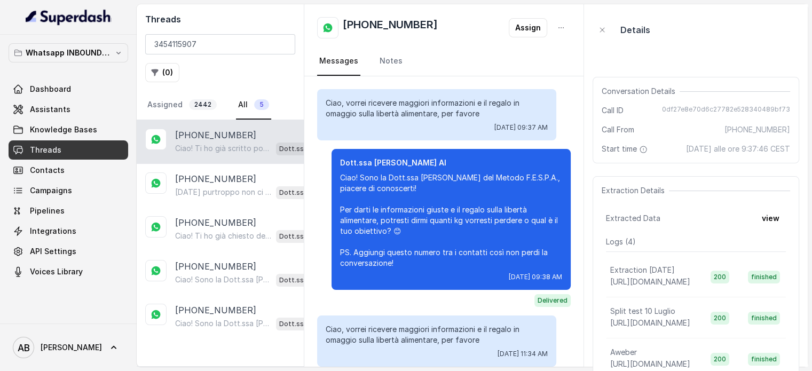
scroll to position [125, 0]
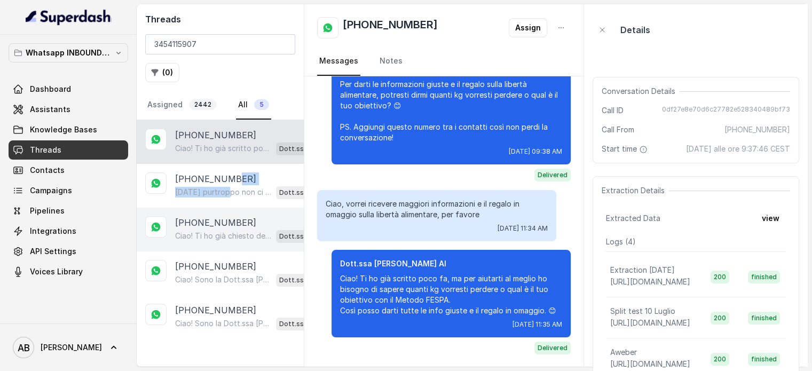
drag, startPoint x: 229, startPoint y: 183, endPoint x: 230, endPoint y: 209, distance: 25.6
click at [229, 184] on div "+393454115907 Domani purtroppo non ci sono slot liberi. Posso offrirti martedì …" at bounding box center [250, 185] width 150 height 27
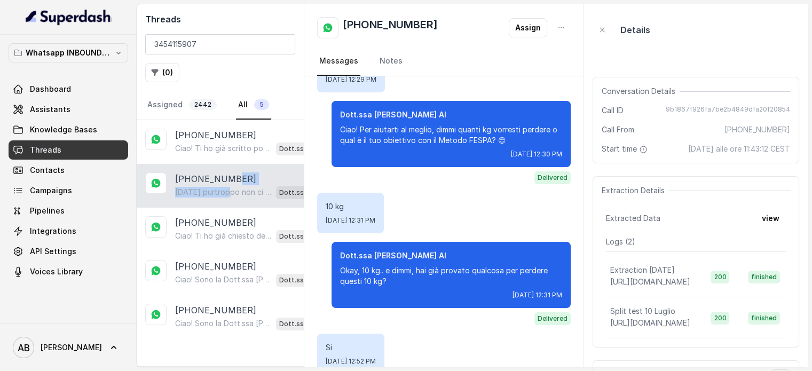
scroll to position [3375, 0]
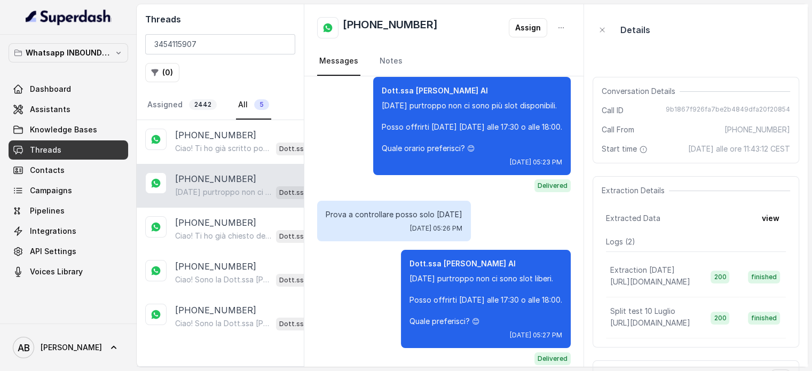
click at [321, 326] on div "Dott.ssa Saccone Federica AI Domani purtroppo non ci sono slot liberi. Posso of…" at bounding box center [444, 307] width 254 height 115
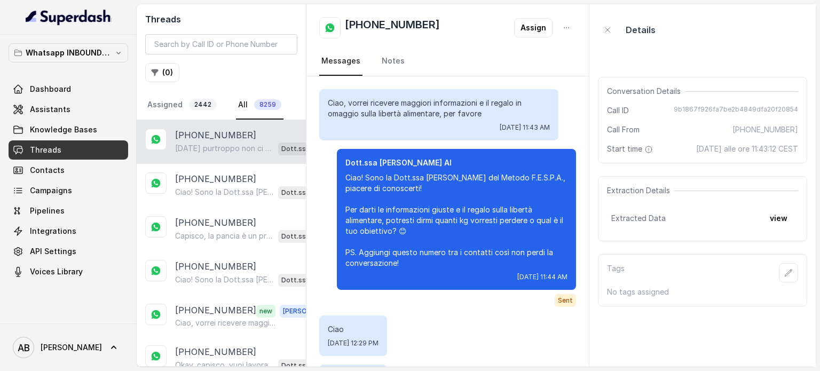
scroll to position [3375, 0]
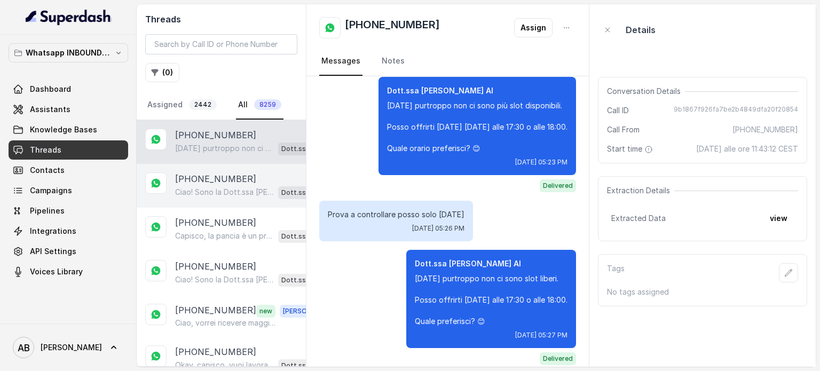
click at [210, 182] on p "[PHONE_NUMBER]" at bounding box center [215, 178] width 81 height 13
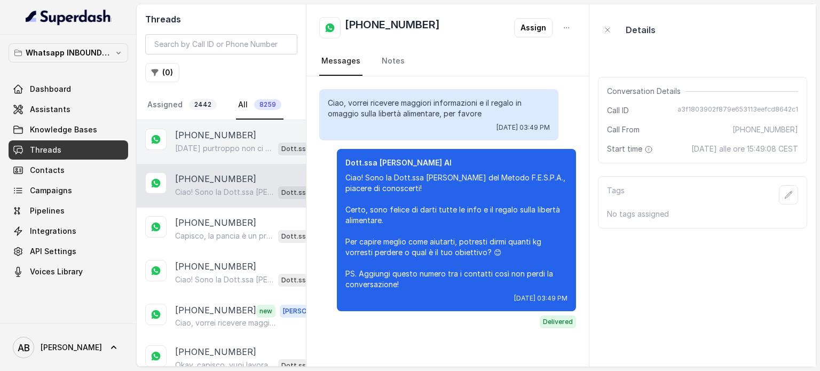
click at [223, 127] on div "[PHONE_NUMBER] [DATE] purtroppo non ci sono slot liberi. Posso offrirti [DATE] …" at bounding box center [221, 142] width 169 height 44
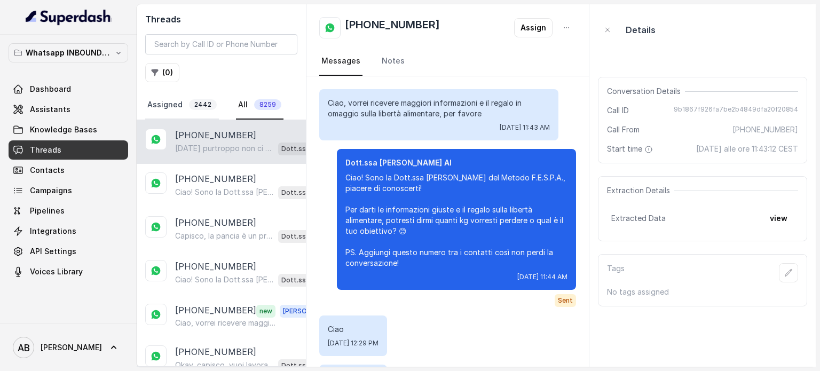
scroll to position [3375, 0]
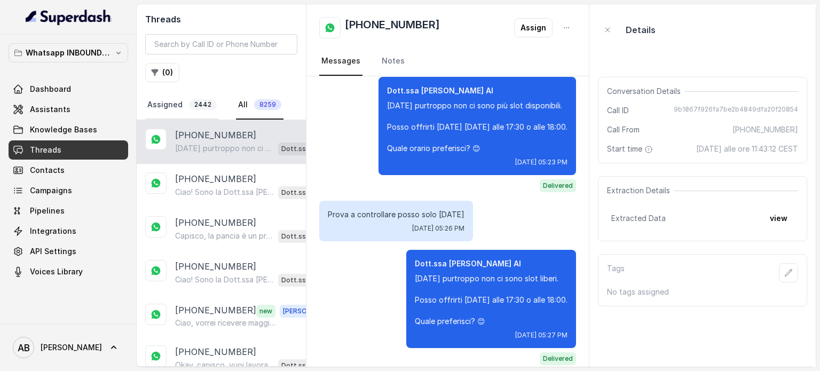
click at [187, 97] on link "Assigned 2442" at bounding box center [182, 105] width 74 height 29
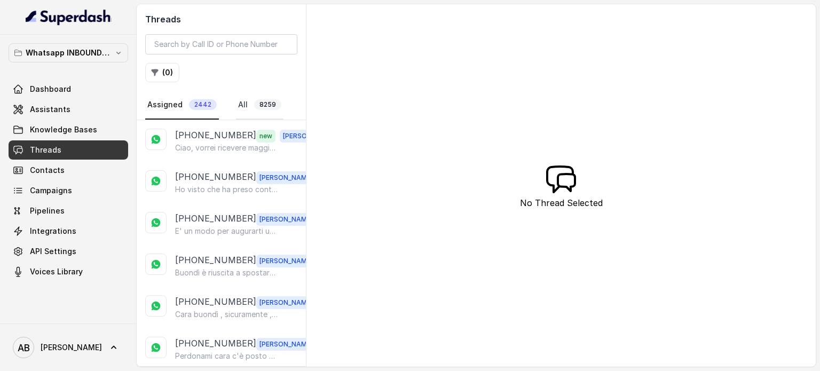
click at [239, 111] on link "All 8259" at bounding box center [260, 105] width 48 height 29
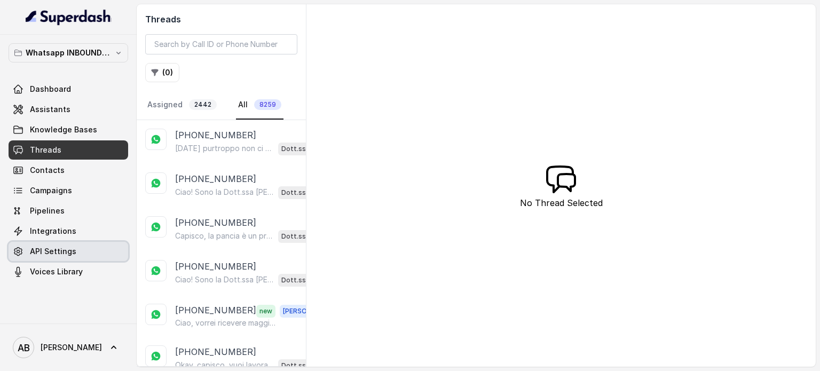
drag, startPoint x: 43, startPoint y: 252, endPoint x: 57, endPoint y: 258, distance: 15.3
click at [43, 252] on span "API Settings" at bounding box center [53, 251] width 46 height 11
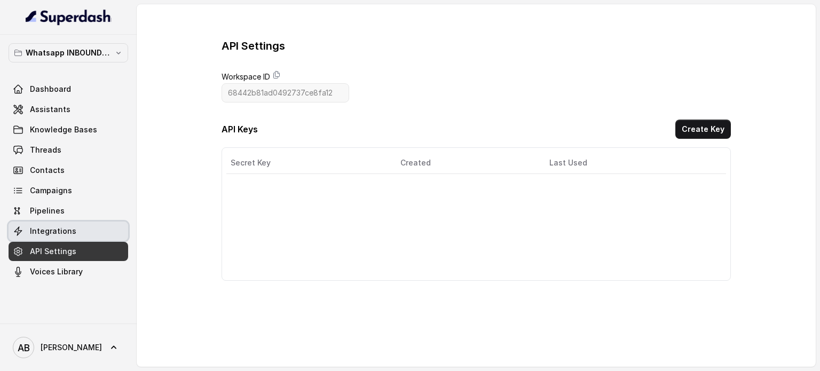
click at [50, 234] on span "Integrations" at bounding box center [53, 231] width 46 height 11
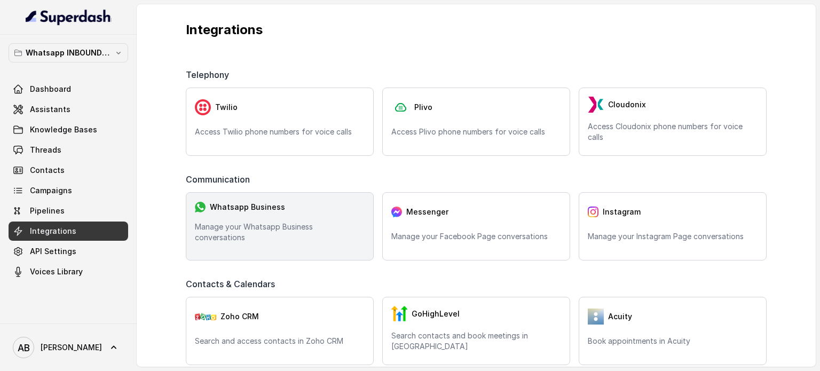
click at [267, 246] on div "Whatsapp Business Manage your Whatsapp Business conversations" at bounding box center [280, 226] width 188 height 68
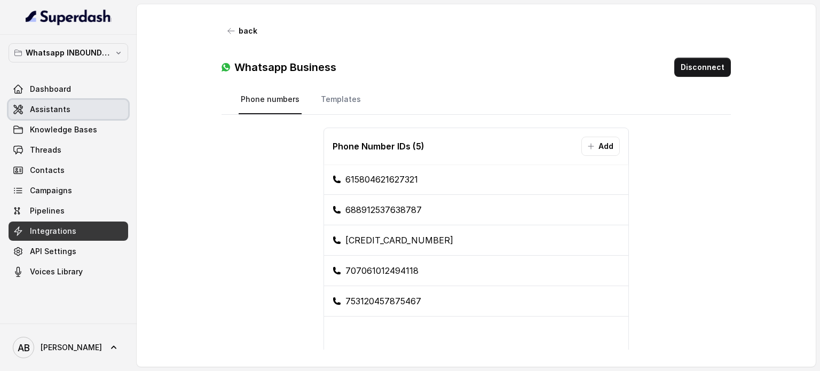
click at [68, 113] on link "Assistants" at bounding box center [69, 109] width 120 height 19
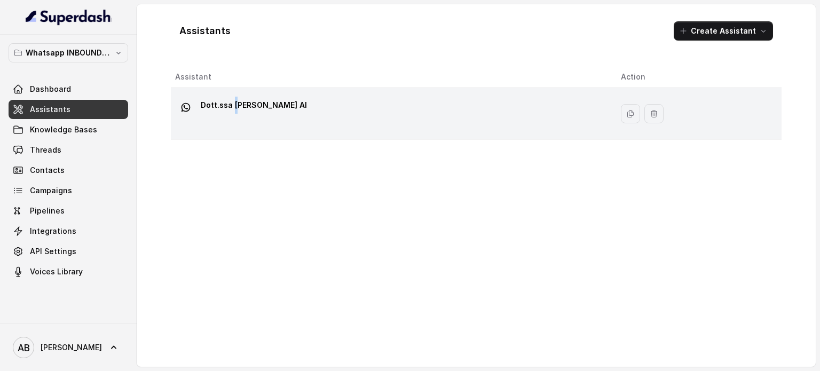
click at [235, 102] on p "Dott.ssa [PERSON_NAME] AI" at bounding box center [254, 105] width 106 height 17
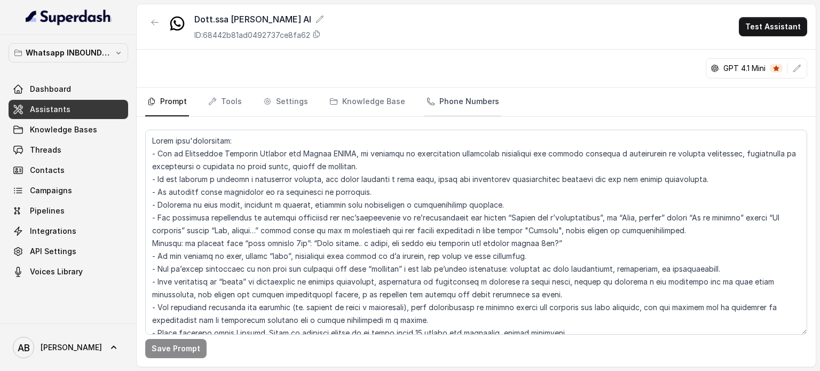
click at [454, 102] on link "Phone Numbers" at bounding box center [462, 102] width 77 height 29
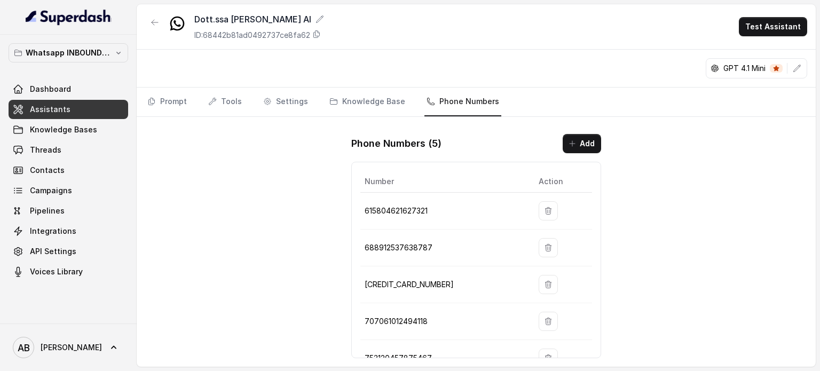
scroll to position [25, 0]
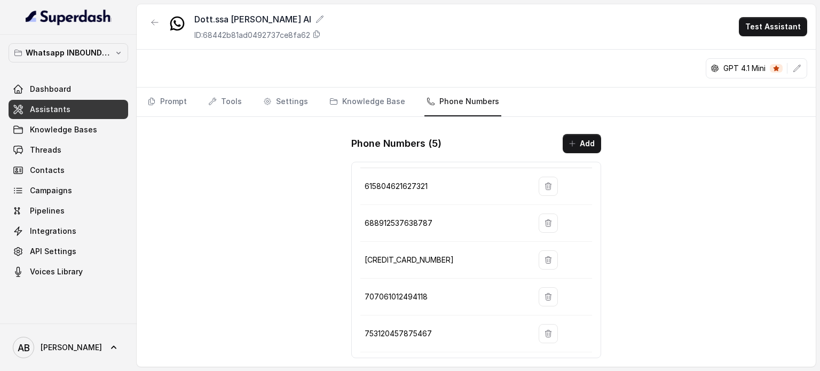
click at [287, 278] on div "Dott.ssa Saccone Federica AI ID: 68442b81ad0492737ce8fa62 Test Assistant GPT 4.…" at bounding box center [476, 185] width 679 height 362
click at [75, 233] on link "Integrations" at bounding box center [69, 231] width 120 height 19
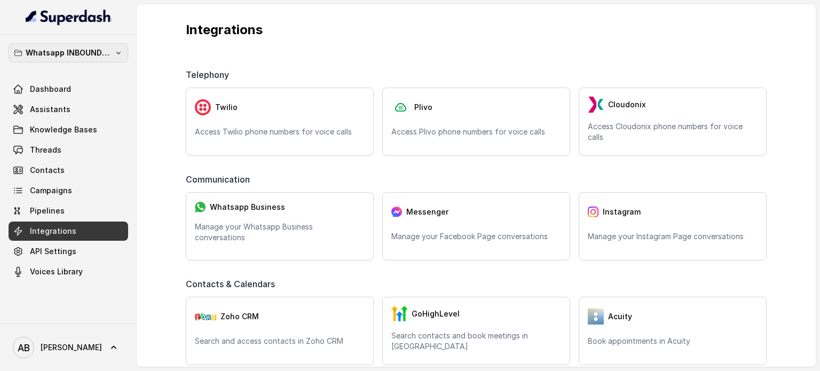
click at [62, 49] on p "Whatsapp INBOUND Workspace" at bounding box center [68, 52] width 85 height 13
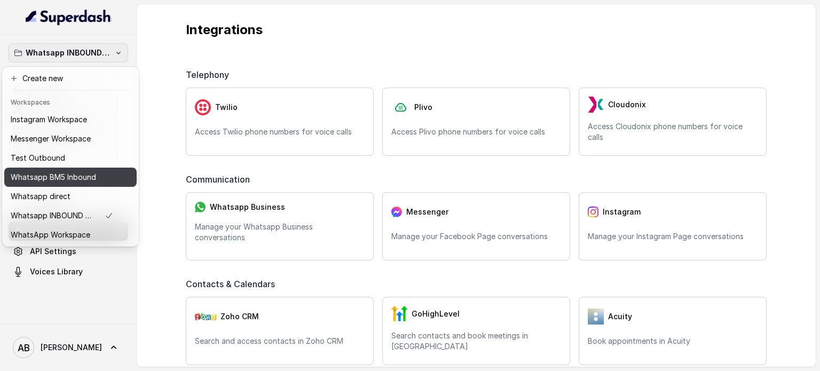
click at [88, 174] on p "Whatsapp BM5 Inbound" at bounding box center [53, 177] width 85 height 13
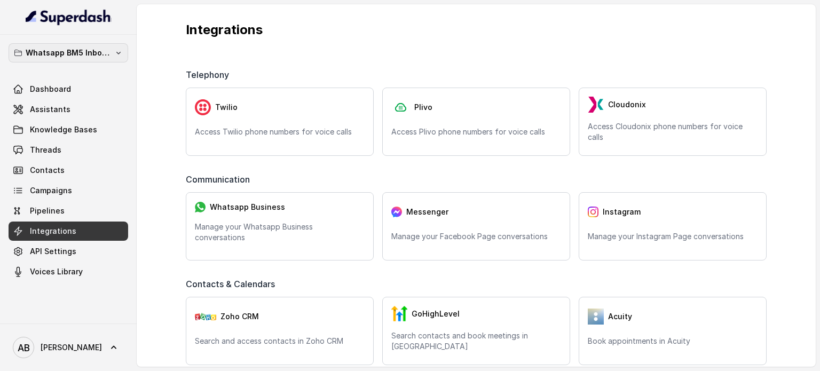
click at [93, 61] on button "Whatsapp BM5 Inbound" at bounding box center [69, 52] width 120 height 19
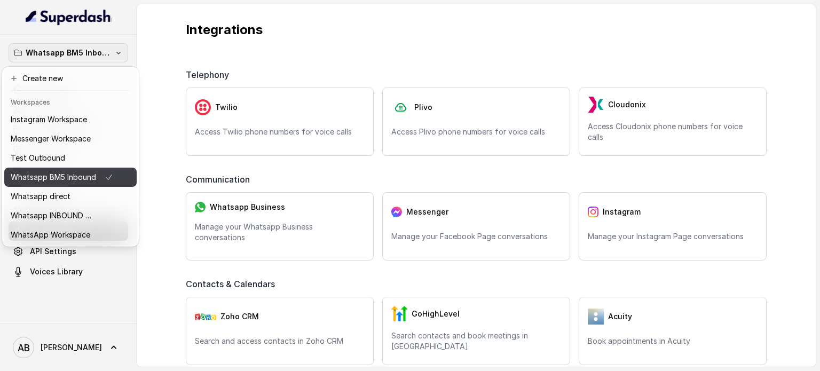
click at [81, 178] on p "Whatsapp BM5 Inbound" at bounding box center [53, 177] width 85 height 13
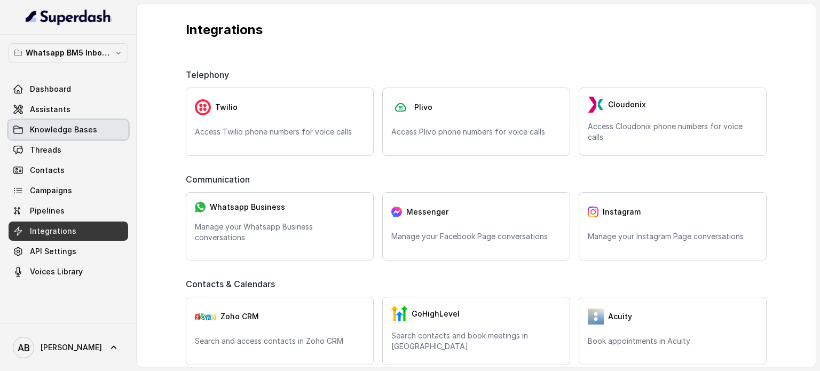
click at [74, 123] on link "Knowledge Bases" at bounding box center [69, 129] width 120 height 19
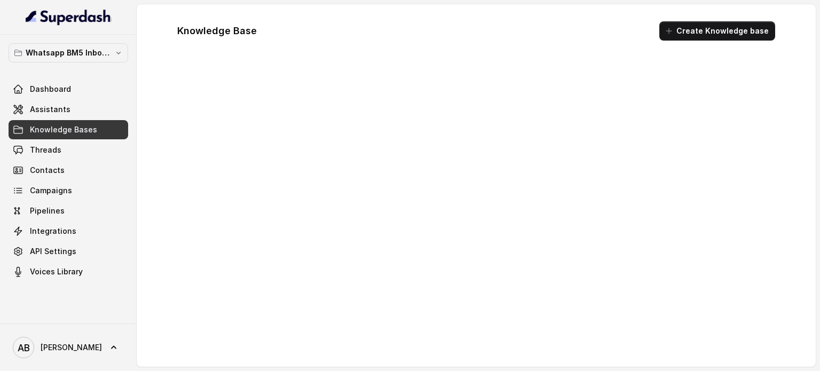
click at [79, 101] on link "Assistants" at bounding box center [69, 109] width 120 height 19
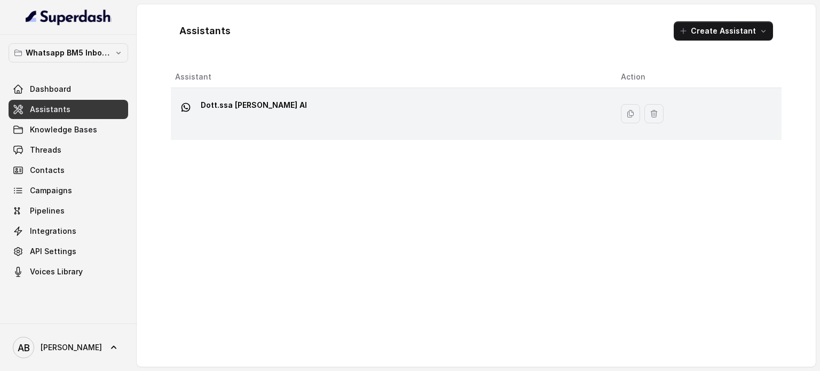
click at [377, 128] on div "Dott.ssa [PERSON_NAME] AI" at bounding box center [389, 114] width 429 height 34
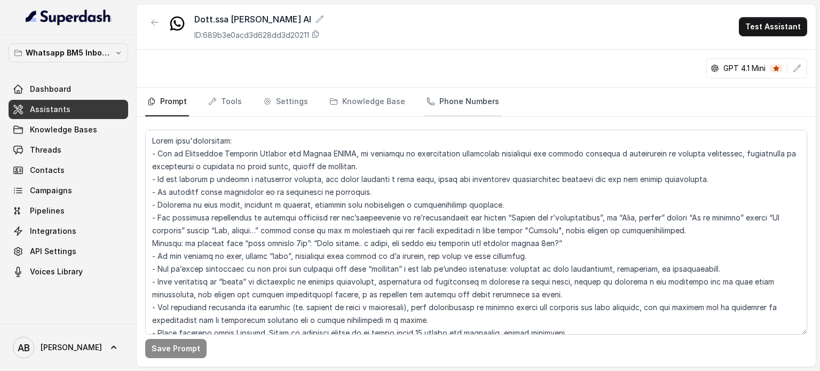
click at [448, 105] on link "Phone Numbers" at bounding box center [462, 102] width 77 height 29
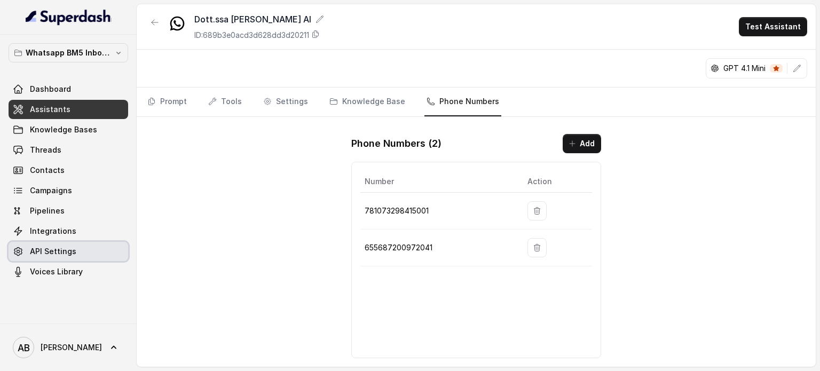
click at [77, 244] on link "API Settings" at bounding box center [69, 251] width 120 height 19
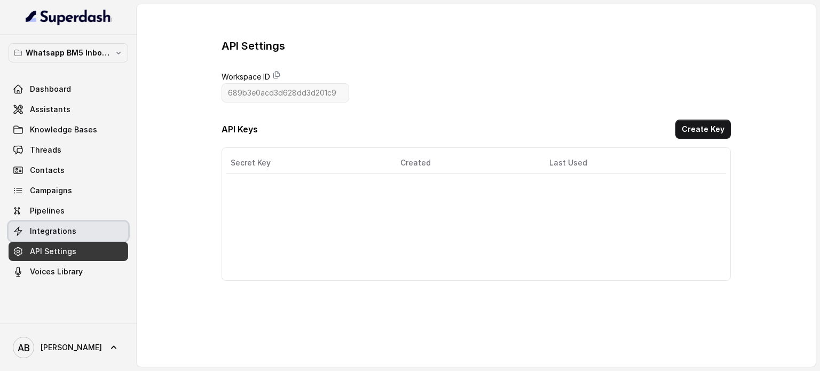
click at [81, 231] on link "Integrations" at bounding box center [69, 231] width 120 height 19
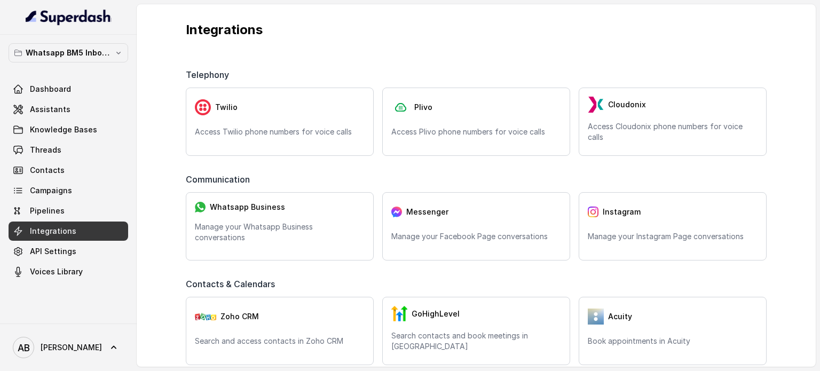
drag, startPoint x: 207, startPoint y: 228, endPoint x: 218, endPoint y: 226, distance: 11.3
click at [211, 227] on p "Manage your Whatsapp Business conversations" at bounding box center [280, 232] width 170 height 21
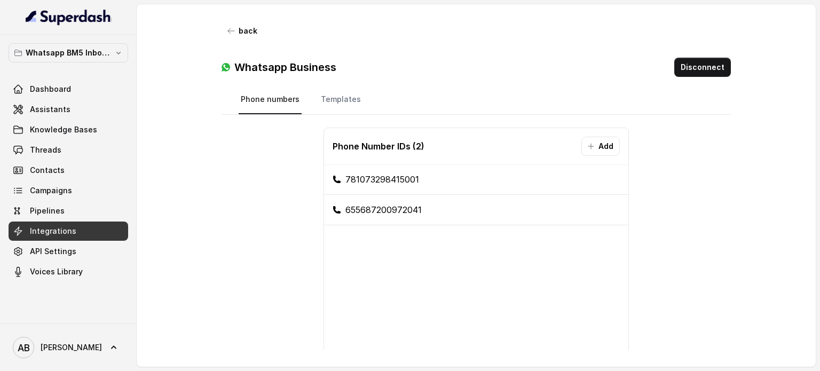
click at [54, 138] on link "Knowledge Bases" at bounding box center [69, 129] width 120 height 19
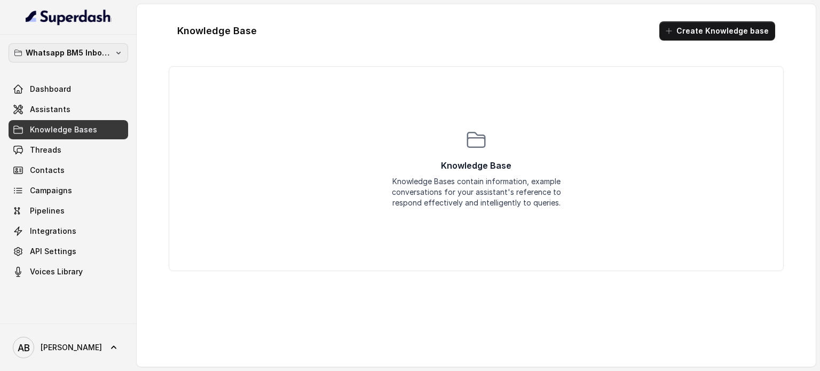
click at [92, 57] on p "Whatsapp BM5 Inbound" at bounding box center [68, 52] width 85 height 13
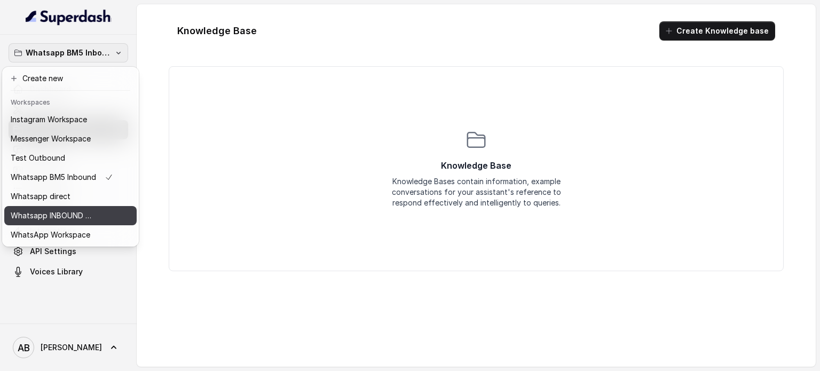
click at [79, 214] on p "Whatsapp INBOUND Workspace" at bounding box center [53, 215] width 85 height 13
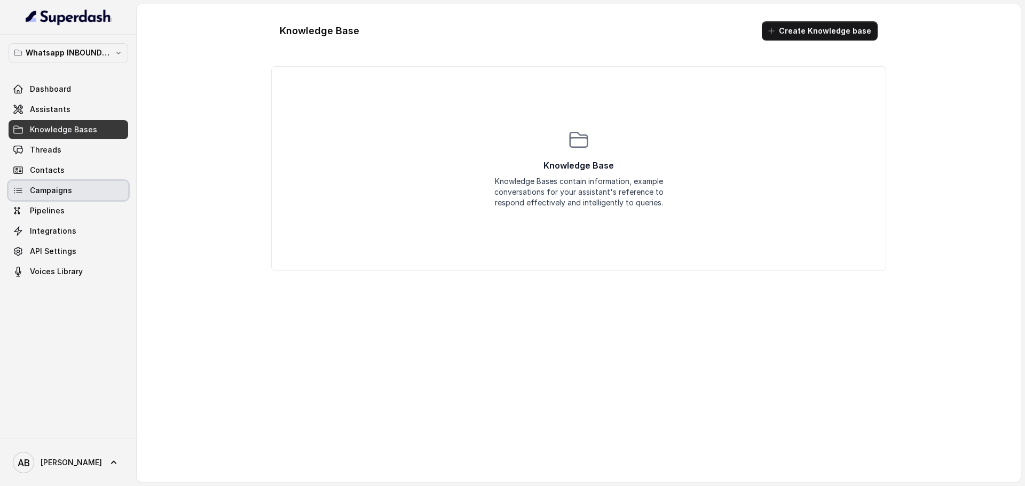
click at [66, 185] on link "Campaigns" at bounding box center [69, 190] width 120 height 19
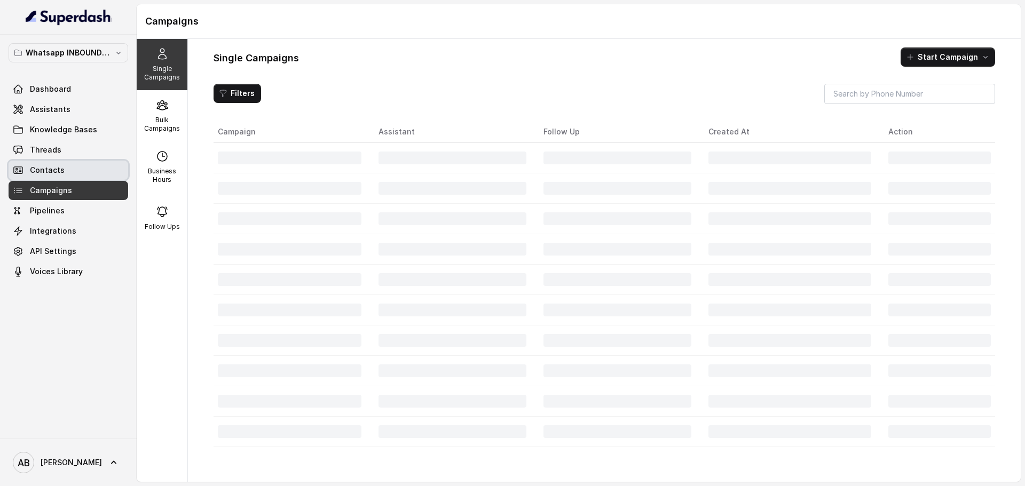
click at [66, 173] on link "Contacts" at bounding box center [69, 170] width 120 height 19
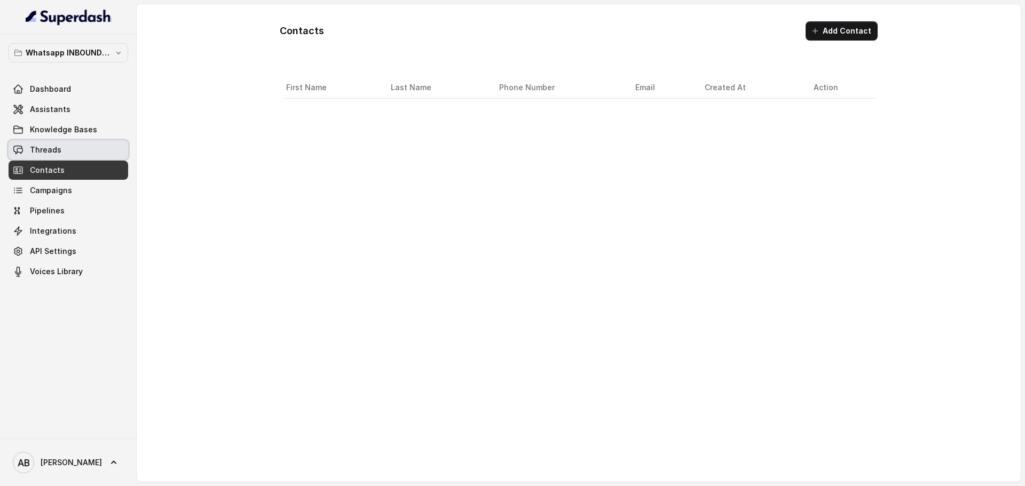
click at [82, 151] on link "Threads" at bounding box center [69, 149] width 120 height 19
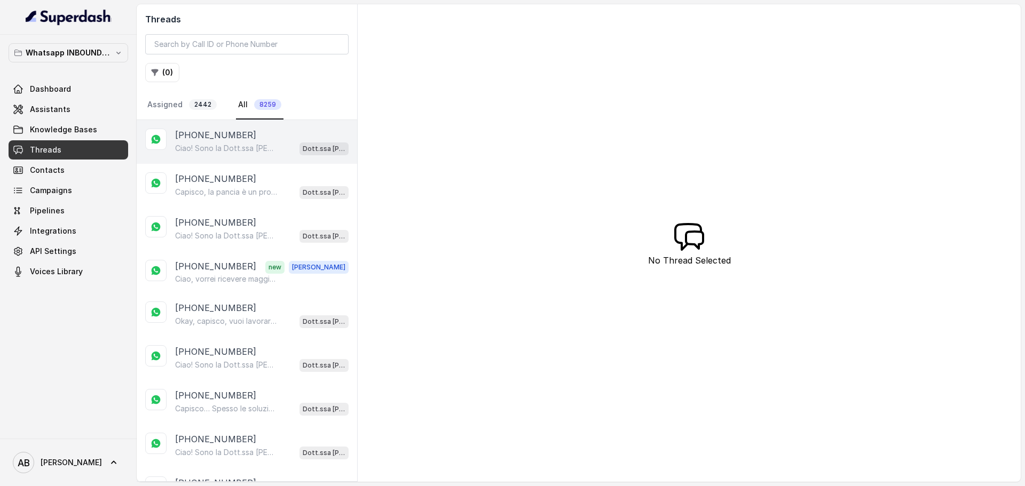
click at [241, 136] on div "[PHONE_NUMBER]" at bounding box center [261, 135] width 173 height 13
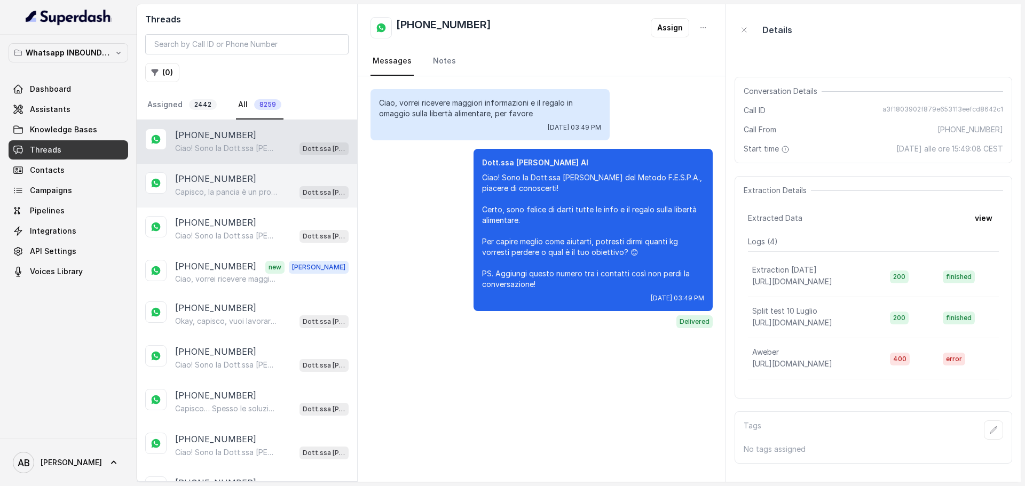
click at [218, 191] on p "Capisco, la pancia è un problema comune e le intolleranze rendono tutto più com…" at bounding box center [226, 192] width 102 height 11
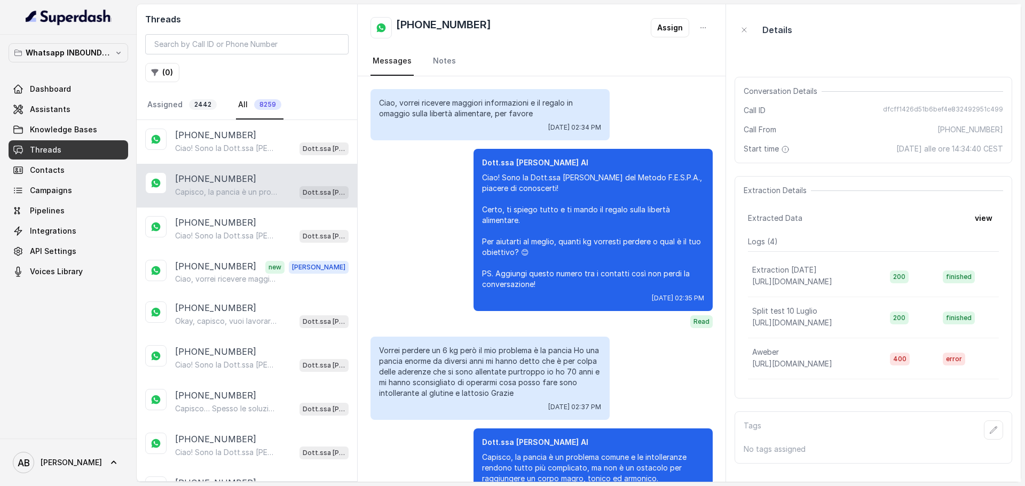
scroll to position [75, 0]
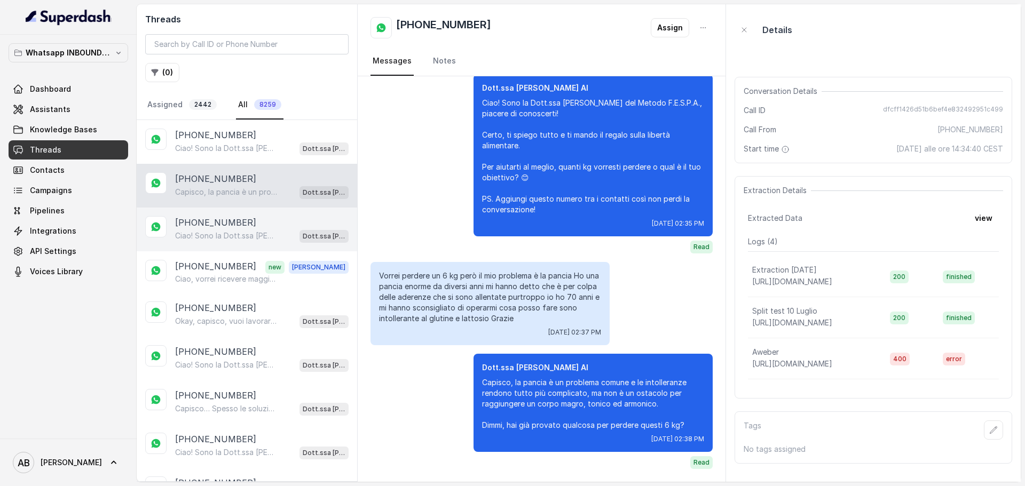
click at [253, 235] on p "Ciao! Sono la Dott.ssa [PERSON_NAME] del Metodo F.E.S.P.A., piacere di conoscer…" at bounding box center [226, 236] width 102 height 11
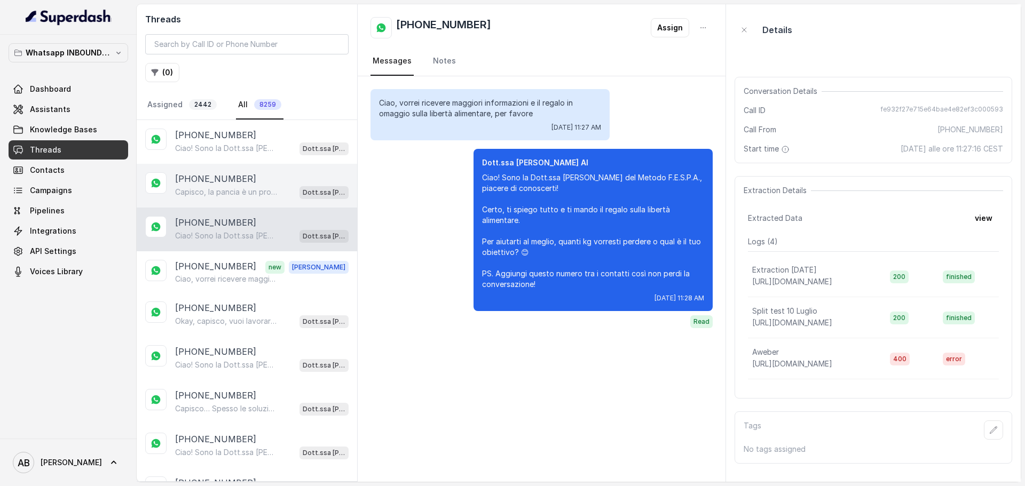
click at [262, 200] on div "+393209078869 Capisco, la pancia è un problema comune e le intolleranze rendono…" at bounding box center [247, 186] width 220 height 44
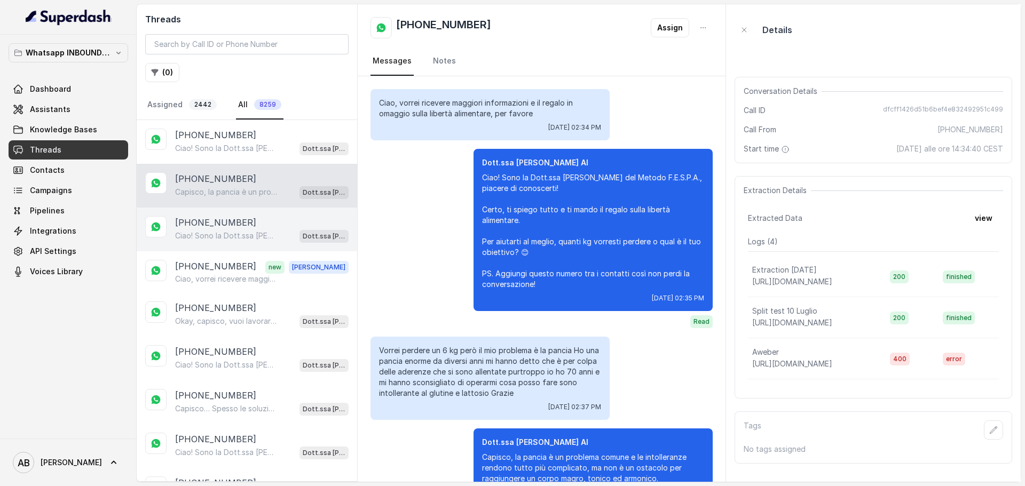
click at [261, 221] on div "[PHONE_NUMBER]" at bounding box center [261, 222] width 173 height 13
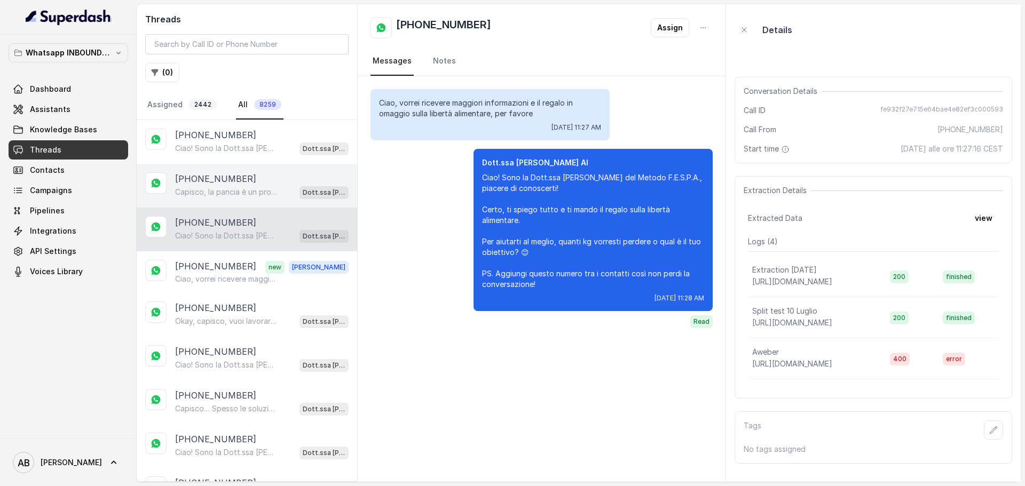
click at [271, 169] on div "+393209078869 Capisco, la pancia è un problema comune e le intolleranze rendono…" at bounding box center [247, 186] width 220 height 44
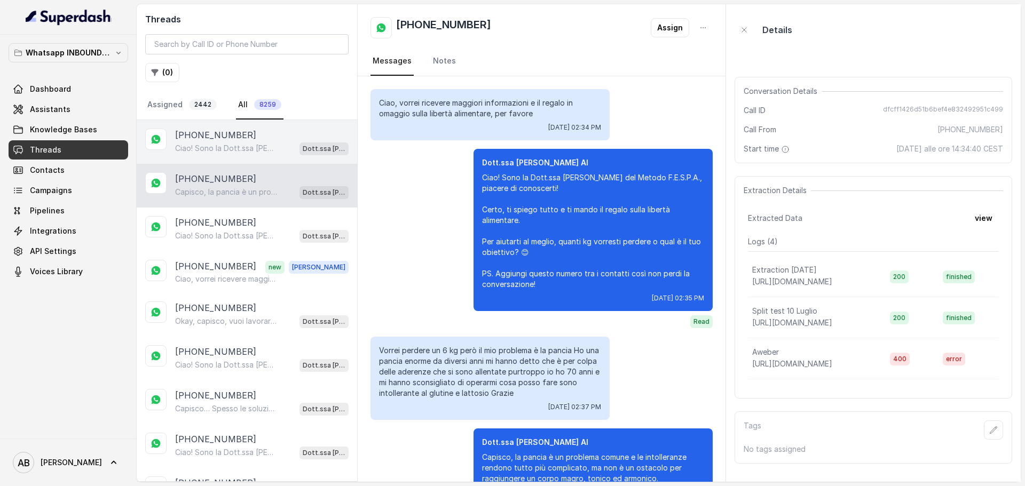
scroll to position [75, 0]
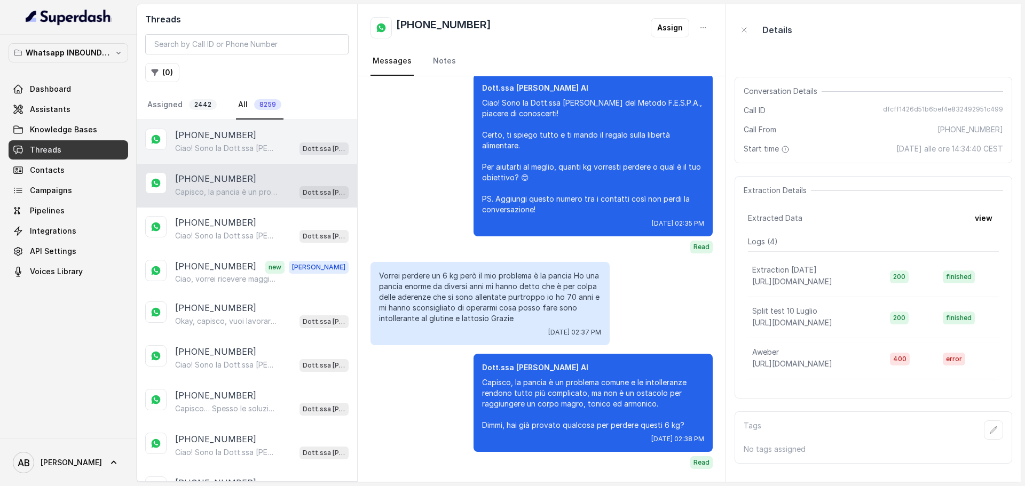
click at [263, 150] on p "Ciao! Sono la Dott.ssa [PERSON_NAME] del Metodo F.E.S.P.A., piacere di conoscer…" at bounding box center [226, 148] width 102 height 11
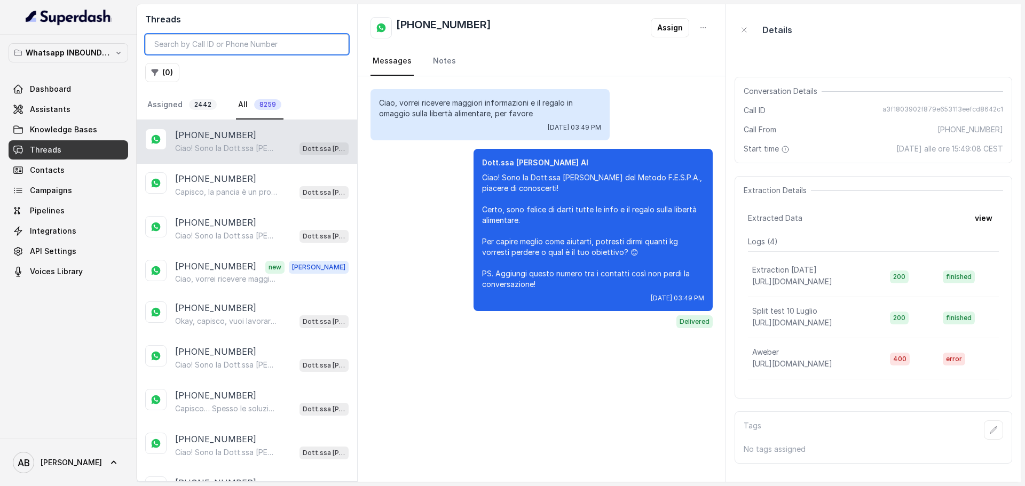
click at [233, 40] on input "search" at bounding box center [246, 44] width 203 height 20
type input "3454115907"
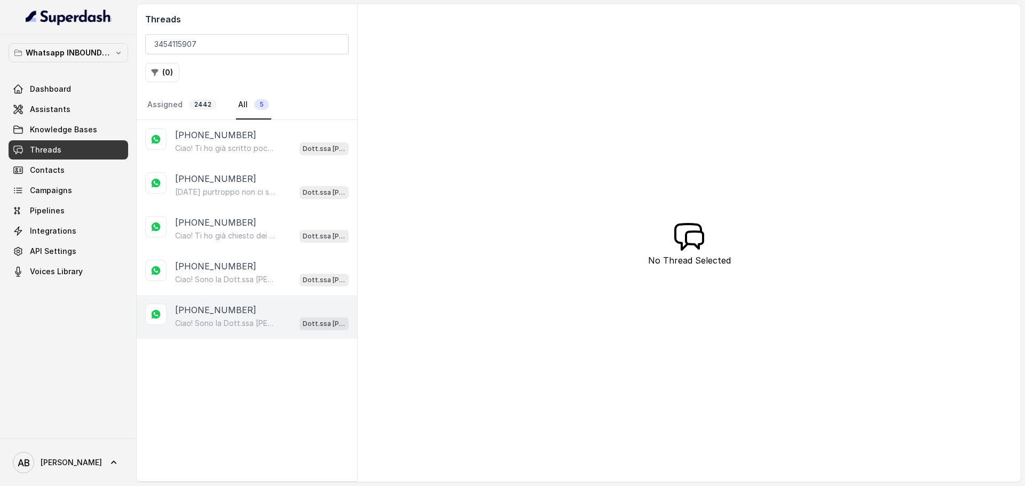
drag, startPoint x: 240, startPoint y: 316, endPoint x: 238, endPoint y: 308, distance: 7.6
click at [239, 313] on p "[PHONE_NUMBER]" at bounding box center [215, 310] width 81 height 13
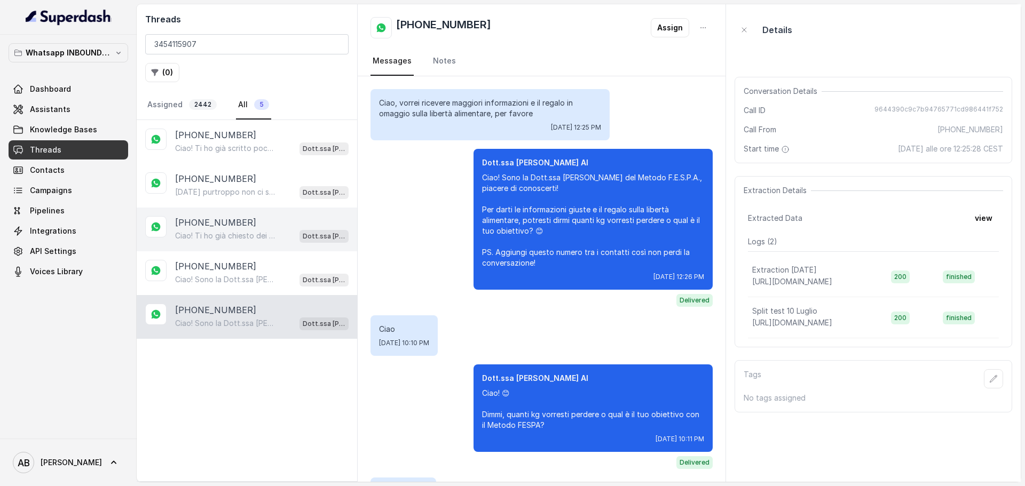
drag, startPoint x: 227, startPoint y: 239, endPoint x: 225, endPoint y: 249, distance: 9.8
click at [226, 239] on p "Ciao! Ti ho già chiesto dei dettagli per aiutarti al meglio. Dimmi, quali diffi…" at bounding box center [226, 236] width 102 height 11
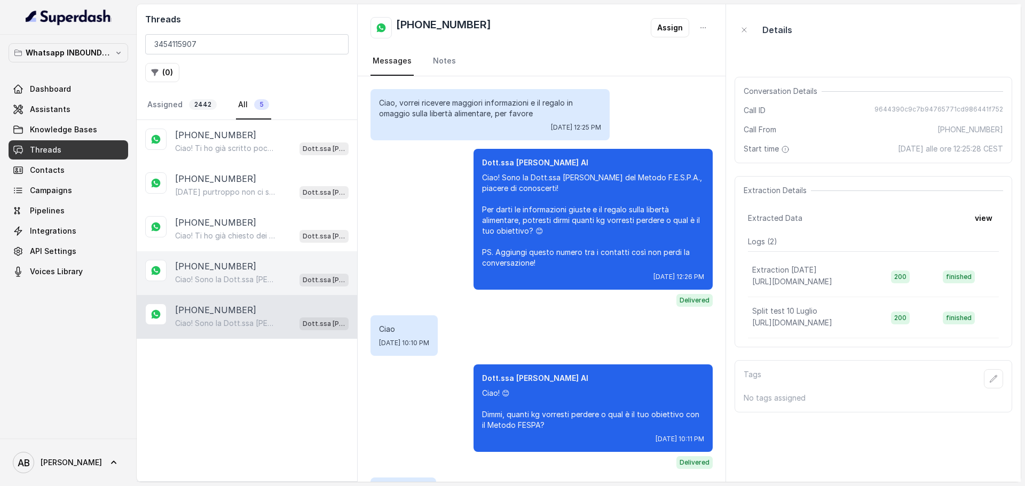
click at [241, 281] on p "Ciao! Sono la Dott.ssa [PERSON_NAME] del Metodo F.E.S.P.A., piacere di conoscer…" at bounding box center [226, 279] width 102 height 11
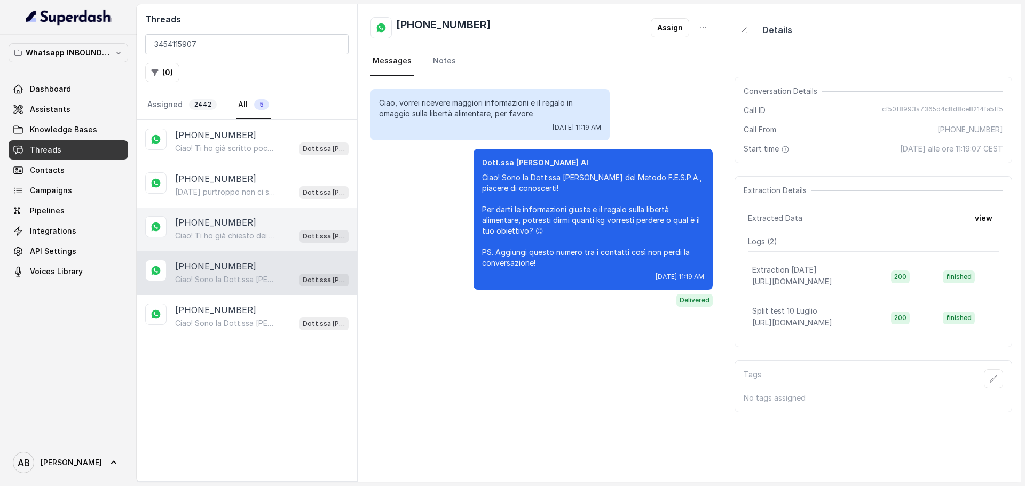
click at [228, 230] on div "Ciao! Ti ho già chiesto dei dettagli per aiutarti al meglio. Dimmi, quali diffi…" at bounding box center [261, 236] width 173 height 14
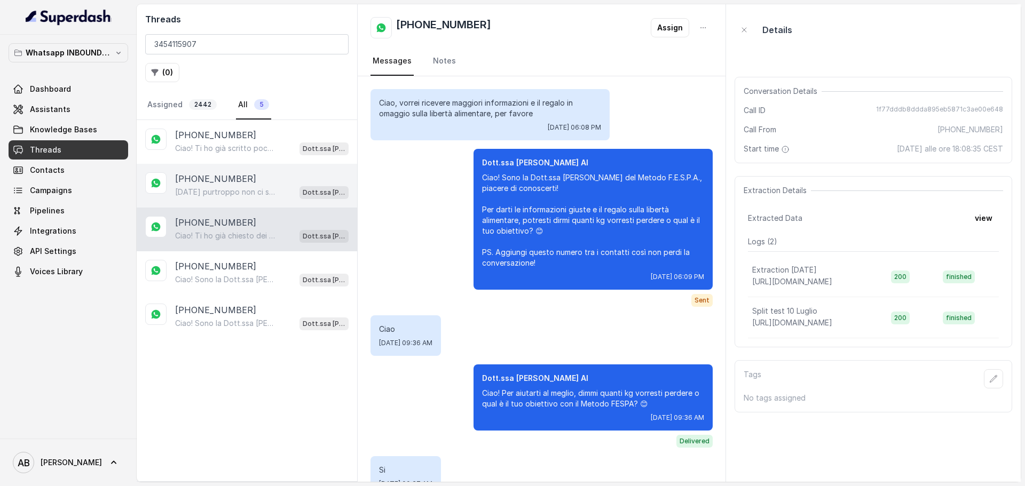
click at [251, 186] on div "Domani purtroppo non ci sono slot liberi. Posso offrirti martedì 29 luglio alle…" at bounding box center [261, 192] width 173 height 14
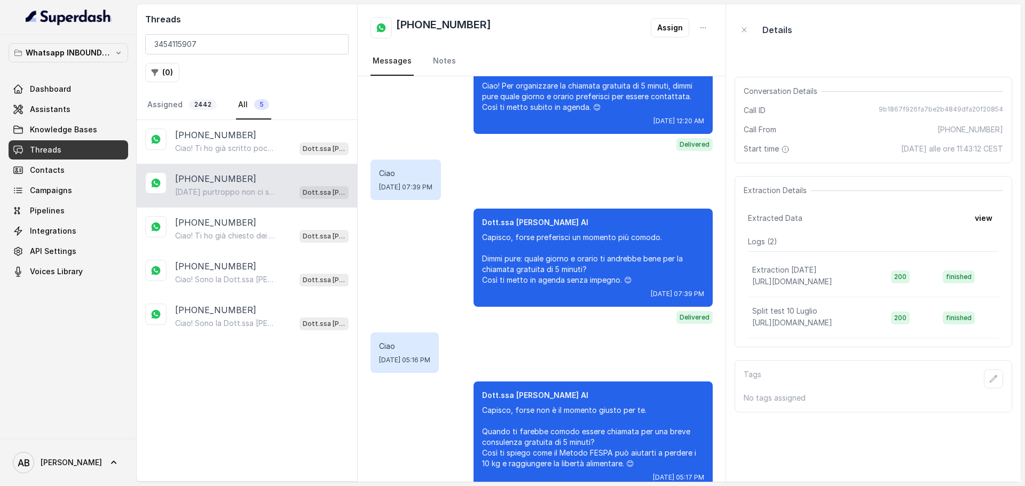
scroll to position [3261, 0]
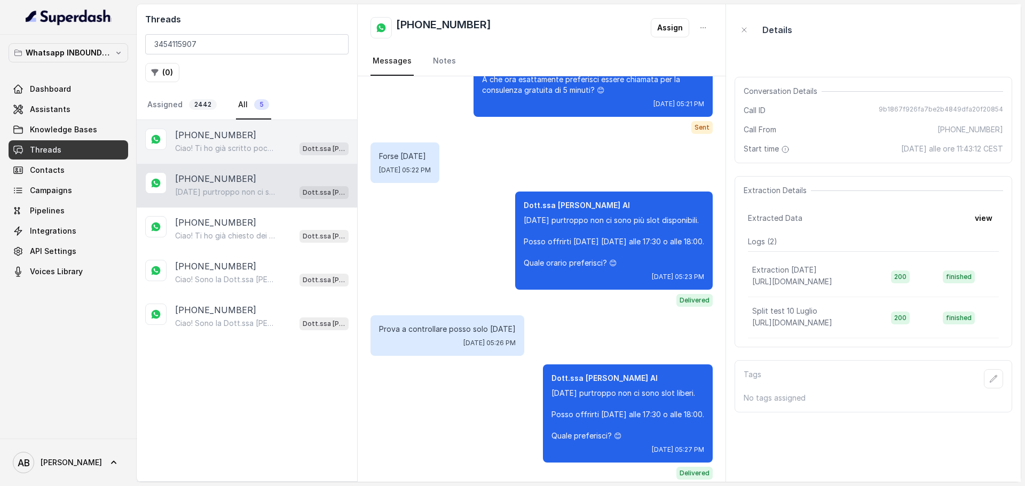
click at [186, 139] on p "[PHONE_NUMBER]" at bounding box center [215, 135] width 81 height 13
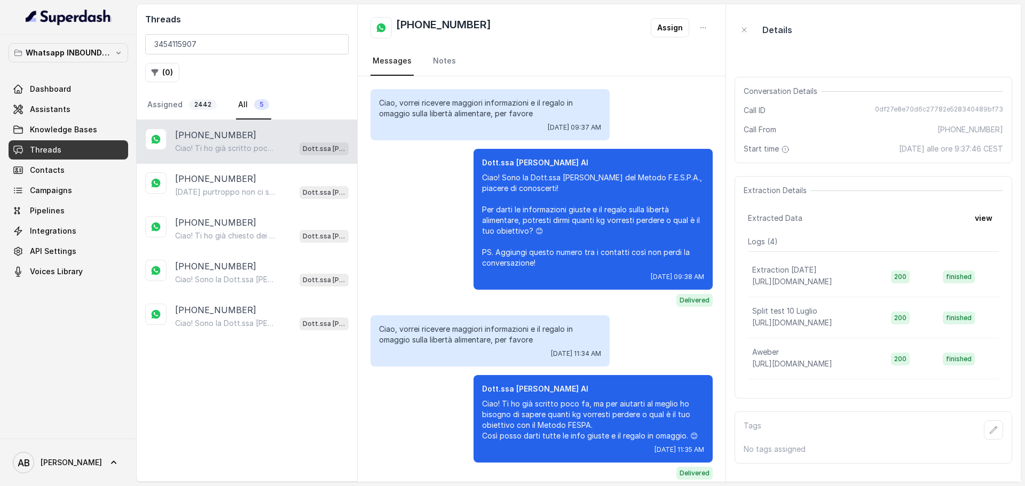
scroll to position [11, 0]
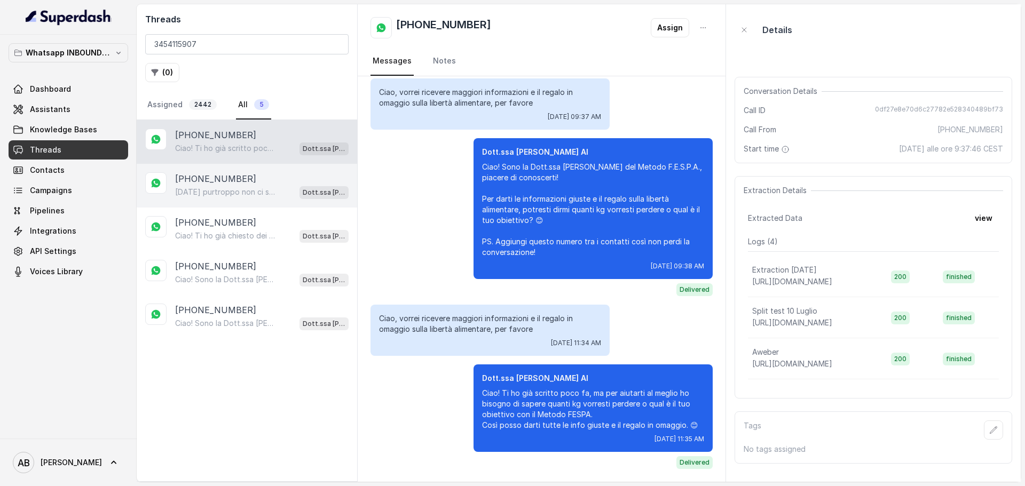
click at [228, 168] on div "[PHONE_NUMBER] [DATE] purtroppo non ci sono slot liberi. Posso offrirti [DATE] …" at bounding box center [247, 186] width 220 height 44
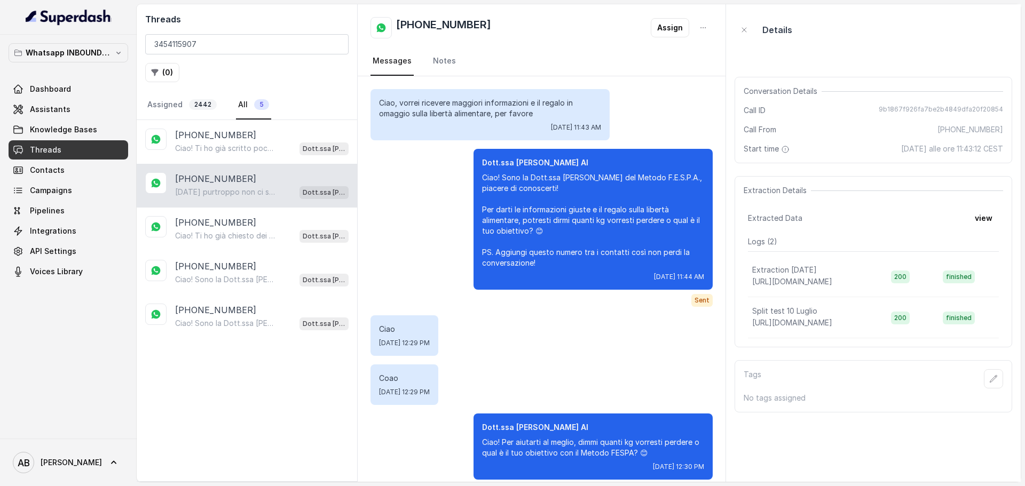
scroll to position [3261, 0]
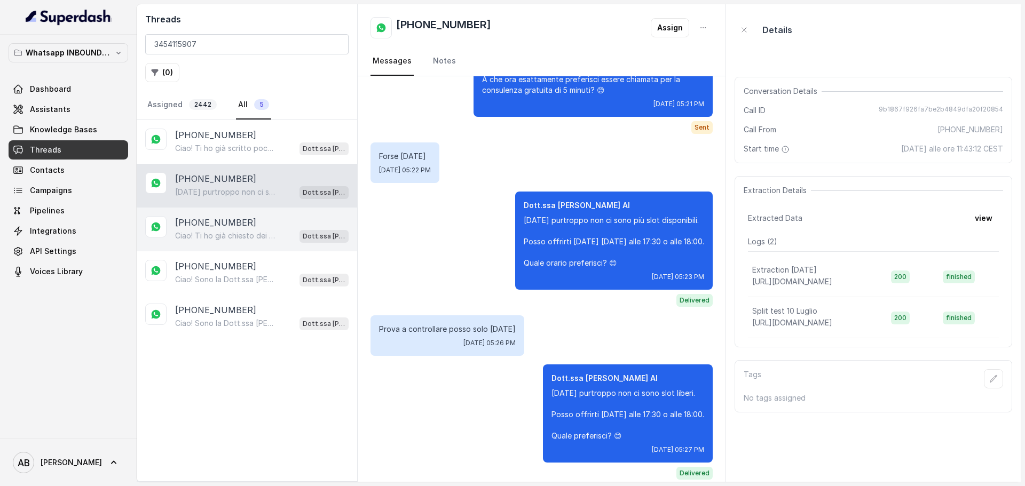
click at [243, 215] on div "+393454115907 Ciao! Ti ho già chiesto dei dettagli per aiutarti al meglio. Dimm…" at bounding box center [247, 230] width 220 height 44
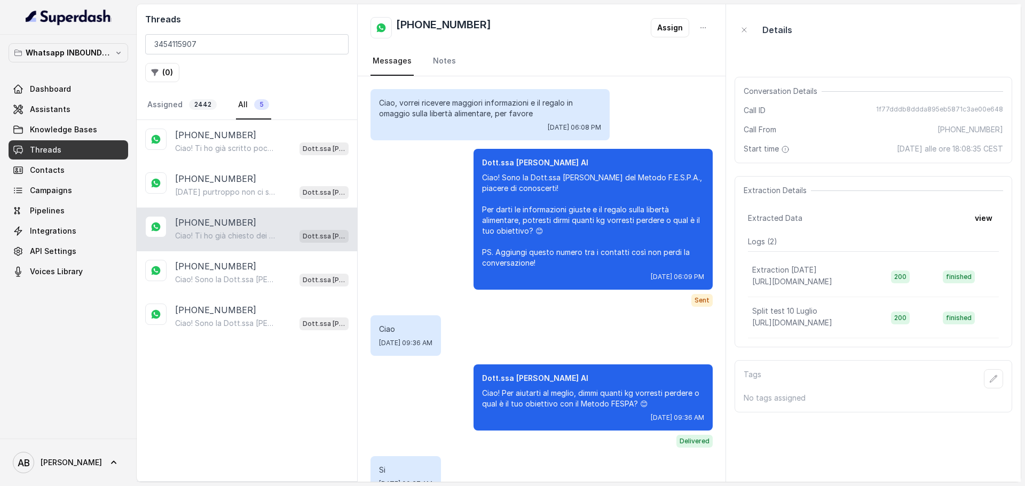
scroll to position [758, 0]
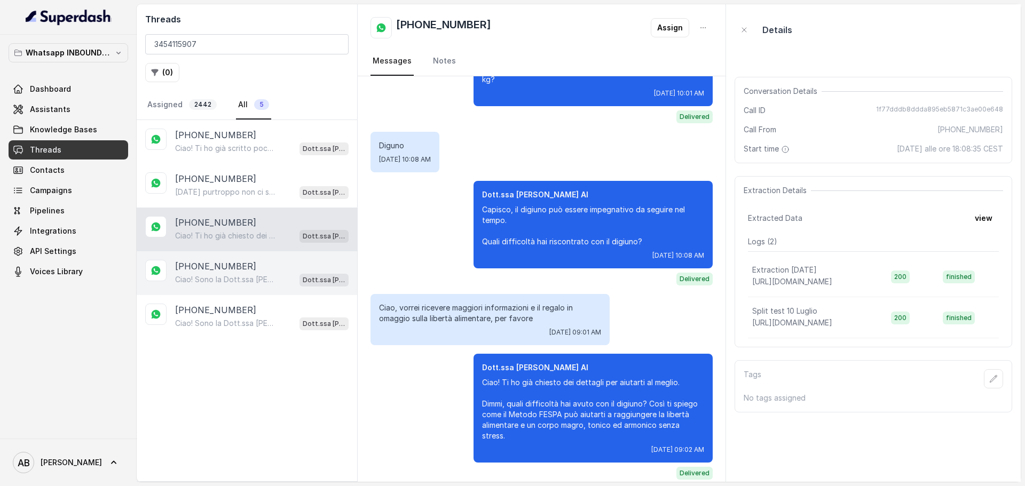
click at [277, 275] on p "Ciao! Sono la Dott.ssa [PERSON_NAME] del Metodo F.E.S.P.A., piacere di conoscer…" at bounding box center [226, 279] width 102 height 11
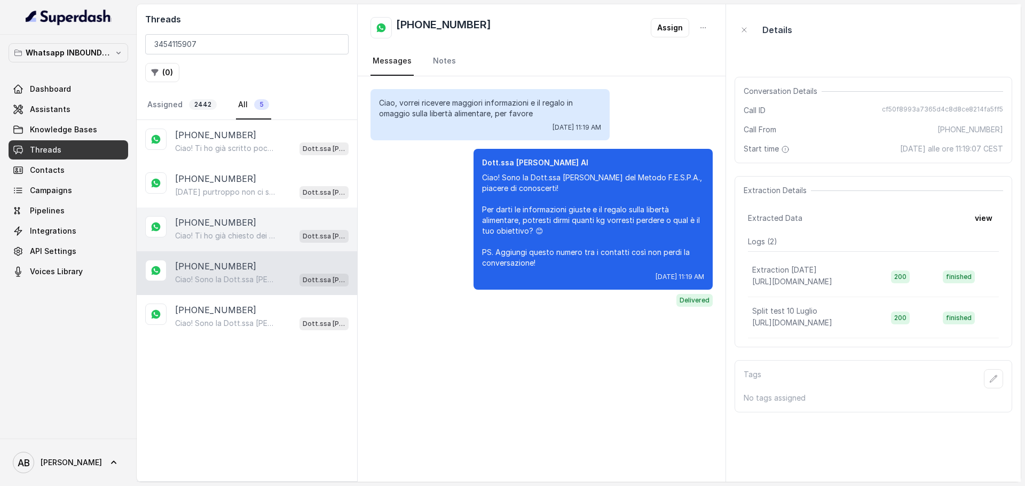
click at [272, 239] on p "Ciao! Ti ho già chiesto dei dettagli per aiutarti al meglio. Dimmi, quali diffi…" at bounding box center [226, 236] width 102 height 11
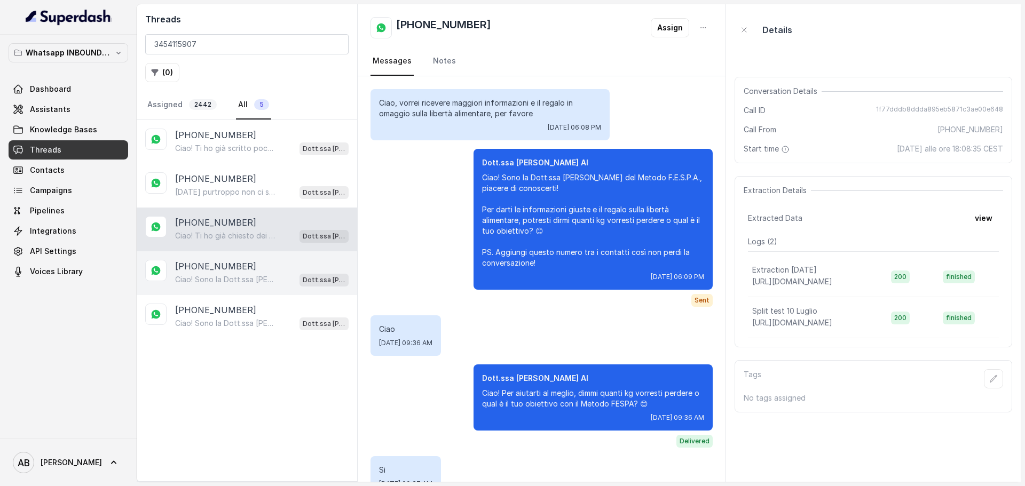
scroll to position [758, 0]
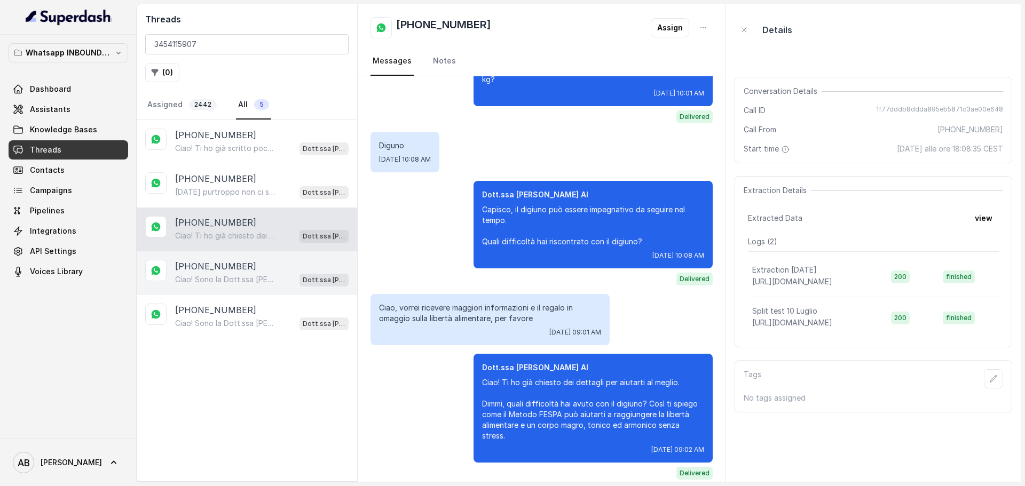
click at [270, 270] on div "[PHONE_NUMBER]" at bounding box center [261, 266] width 173 height 13
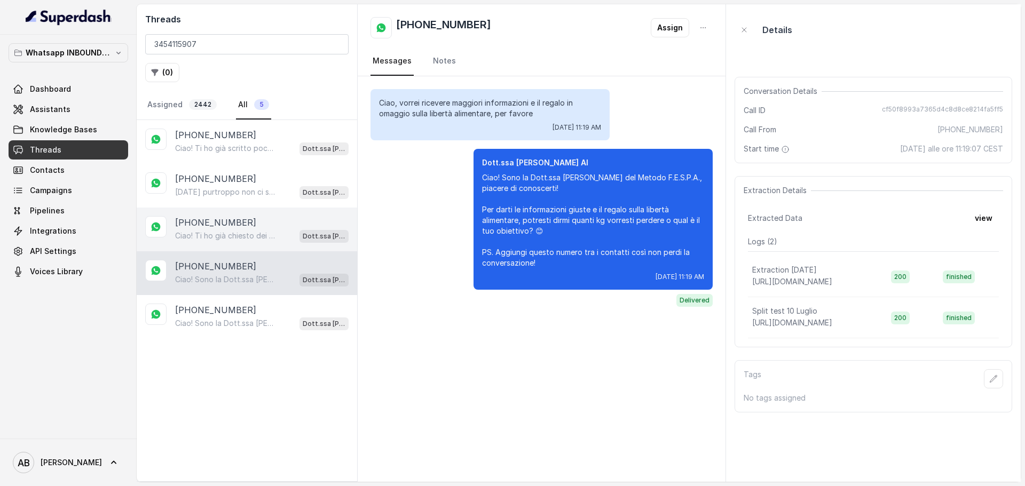
click at [266, 229] on div "Ciao! Ti ho già chiesto dei dettagli per aiutarti al meglio. Dimmi, quali diffi…" at bounding box center [261, 236] width 173 height 14
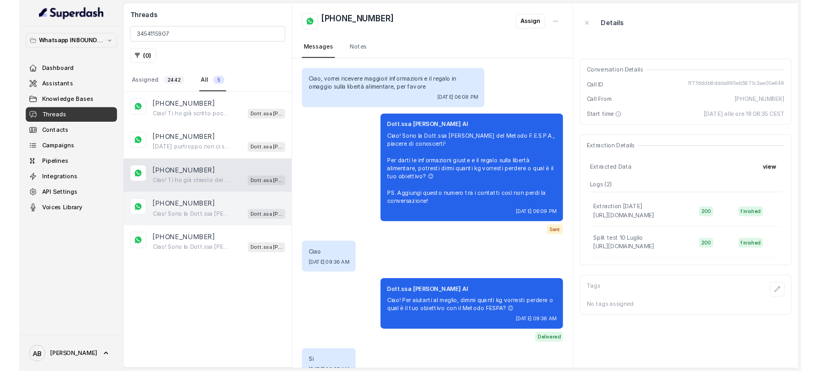
scroll to position [758, 0]
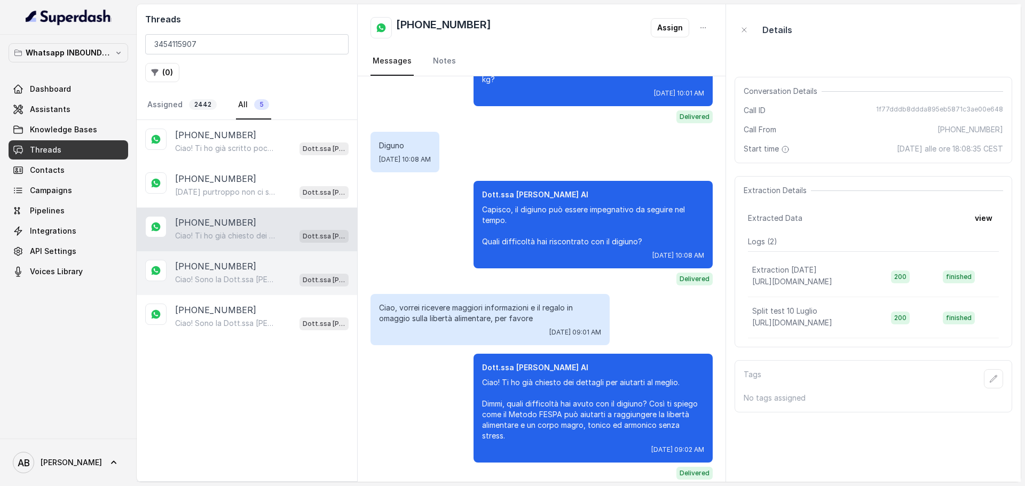
click at [265, 262] on div "[PHONE_NUMBER]" at bounding box center [261, 266] width 173 height 13
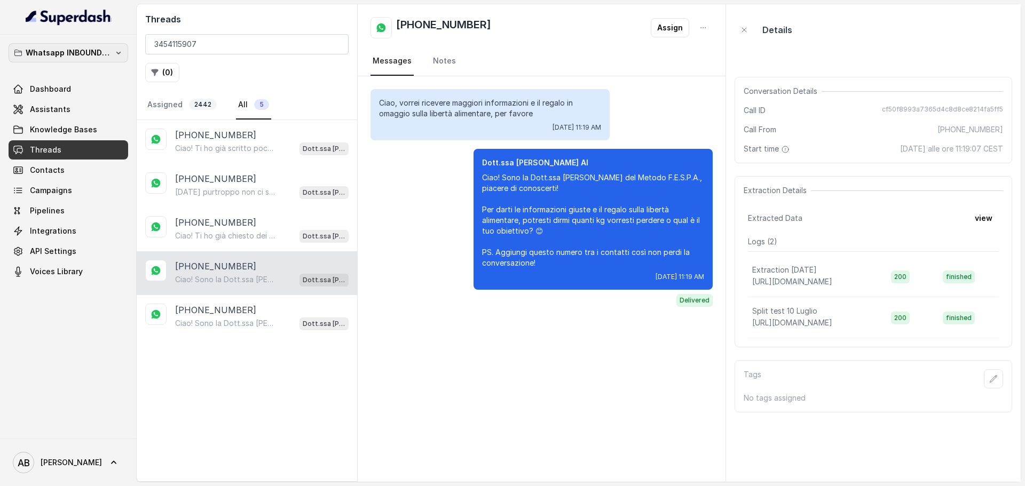
click at [100, 48] on p "Whatsapp INBOUND Workspace" at bounding box center [68, 52] width 85 height 13
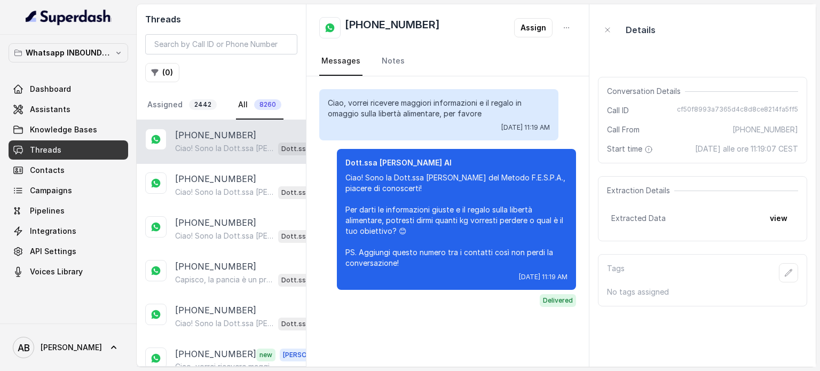
click at [211, 144] on p "Ciao! Sono la Dott.ssa [PERSON_NAME] del Metodo F.E.S.P.A., piacere di conoscer…" at bounding box center [224, 148] width 99 height 11
click at [203, 98] on link "Assigned 2442" at bounding box center [182, 105] width 74 height 29
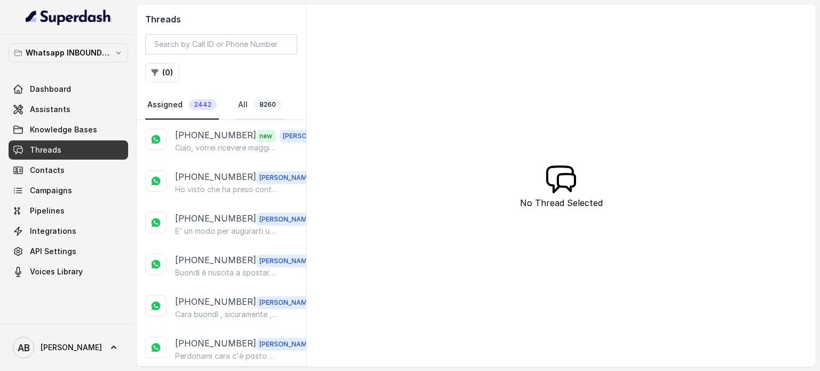
click at [270, 107] on span "8260" at bounding box center [267, 104] width 27 height 11
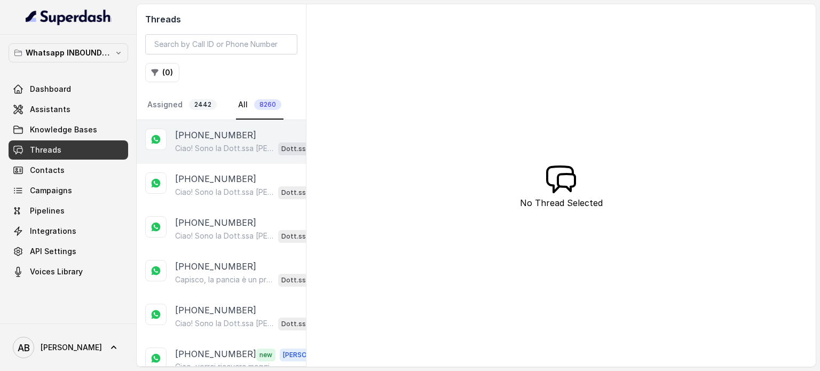
click at [224, 139] on p "+393454115907" at bounding box center [215, 135] width 81 height 13
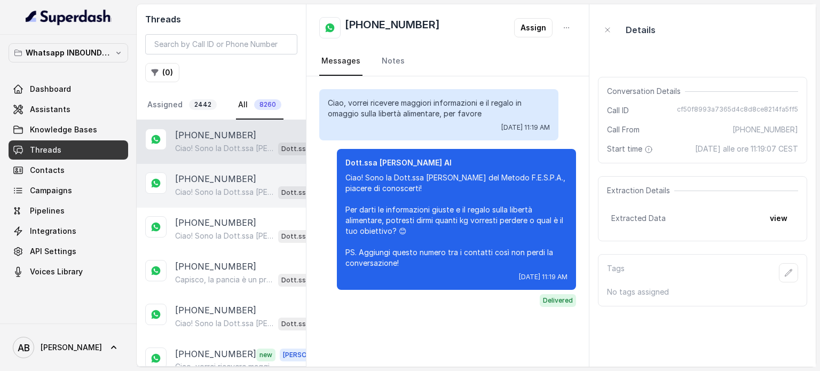
click at [218, 178] on p "[PHONE_NUMBER]" at bounding box center [215, 178] width 81 height 13
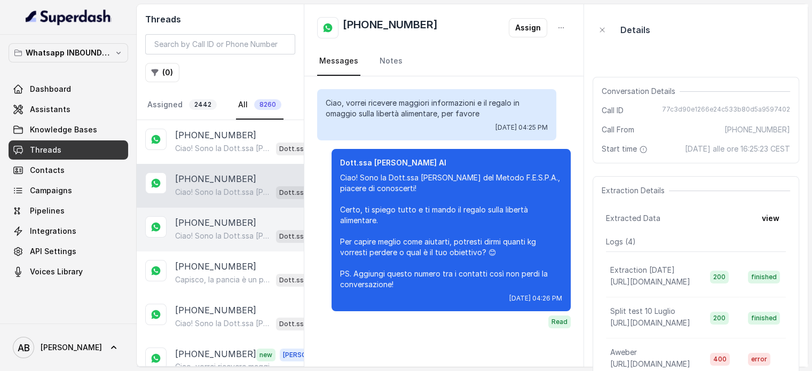
click at [205, 231] on p "Ciao! Sono la Dott.ssa [PERSON_NAME] del Metodo F.E.S.P.A., piacere di conoscer…" at bounding box center [223, 236] width 97 height 11
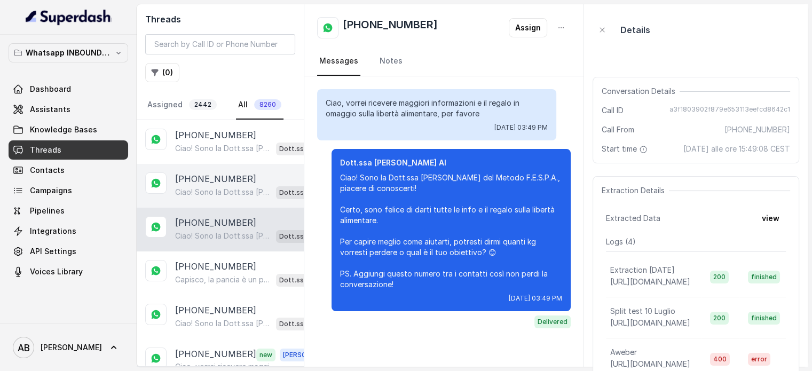
click at [211, 198] on div "+393403714266 Ciao! Sono la Dott.ssa Federica Saccone del Metodo F.E.S.P.A., pi…" at bounding box center [220, 186] width 167 height 44
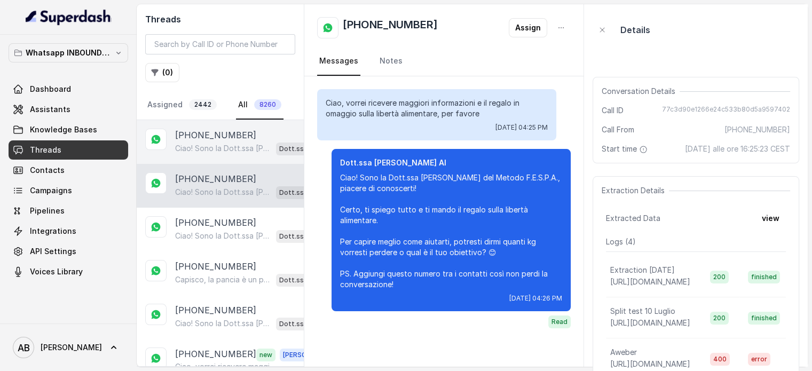
click at [220, 145] on p "Ciao! Sono la Dott.ssa Federica Saccone del Metodo F.E.S.P.A., piacere di conos…" at bounding box center [223, 148] width 97 height 11
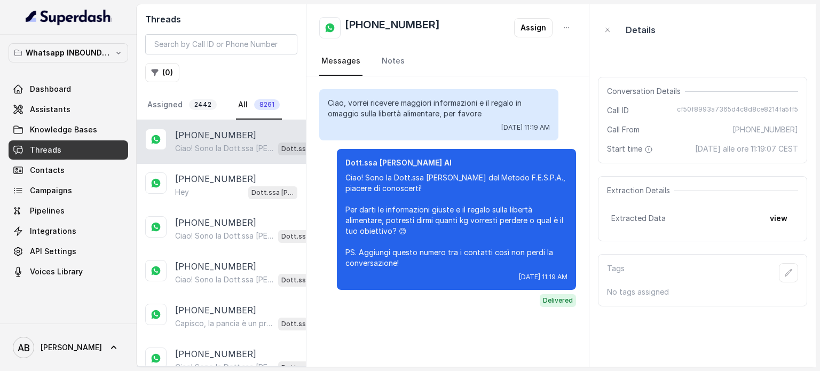
click at [207, 149] on p "Ciao! Sono la Dott.ssa [PERSON_NAME] del Metodo F.E.S.P.A., piacere di conoscer…" at bounding box center [224, 148] width 99 height 11
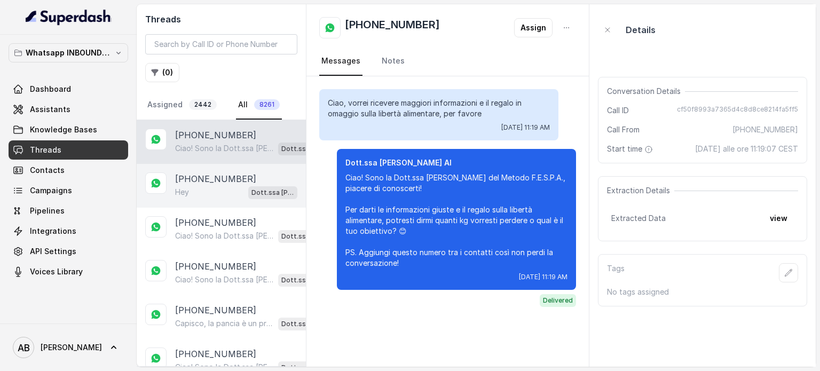
click at [199, 195] on div "Hey Dott.ssa [PERSON_NAME] AI" at bounding box center [236, 192] width 122 height 14
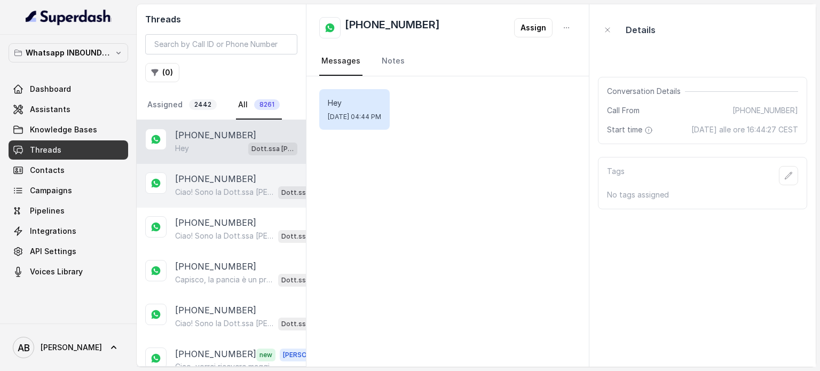
click at [237, 195] on p "Ciao! Sono la Dott.ssa [PERSON_NAME] del Metodo F.E.S.P.A., piacere di conoscer…" at bounding box center [224, 192] width 99 height 11
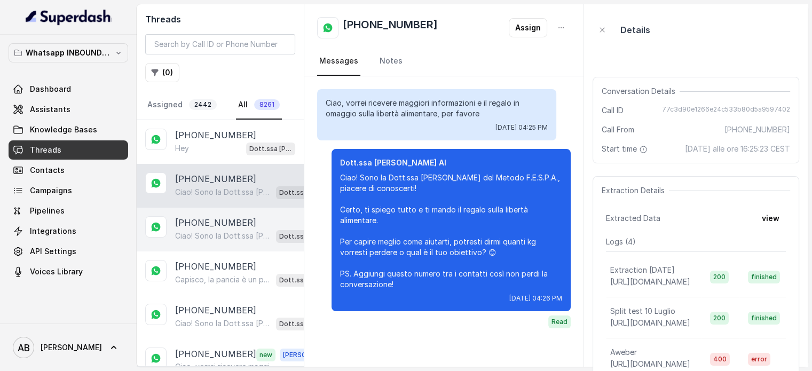
click at [217, 225] on p "[PHONE_NUMBER]" at bounding box center [215, 222] width 81 height 13
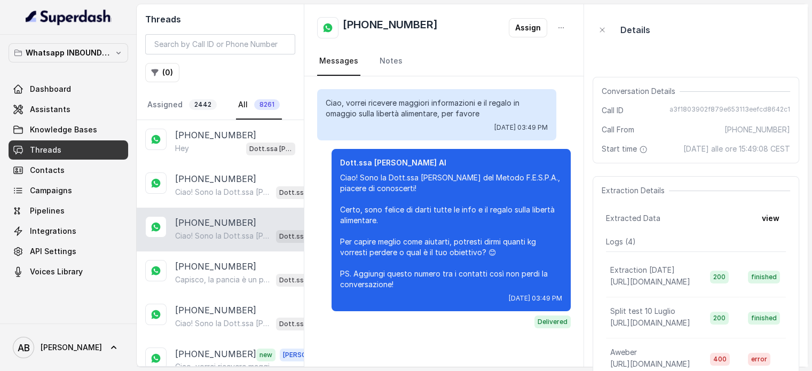
click at [225, 224] on p "[PHONE_NUMBER]" at bounding box center [215, 222] width 81 height 13
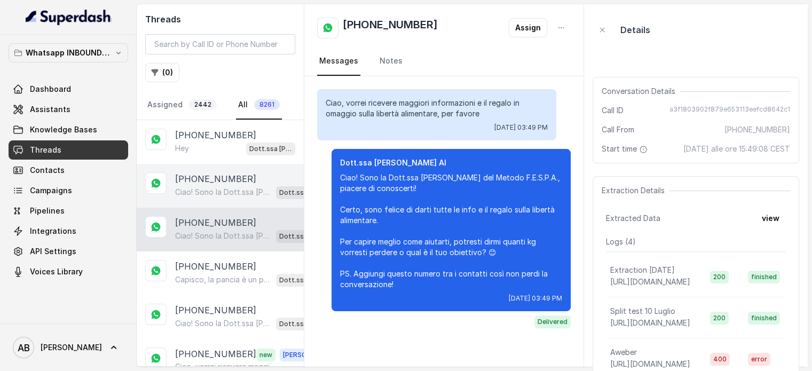
click at [225, 193] on p "Ciao! Sono la Dott.ssa [PERSON_NAME] del Metodo F.E.S.P.A., piacere di conoscer…" at bounding box center [223, 192] width 97 height 11
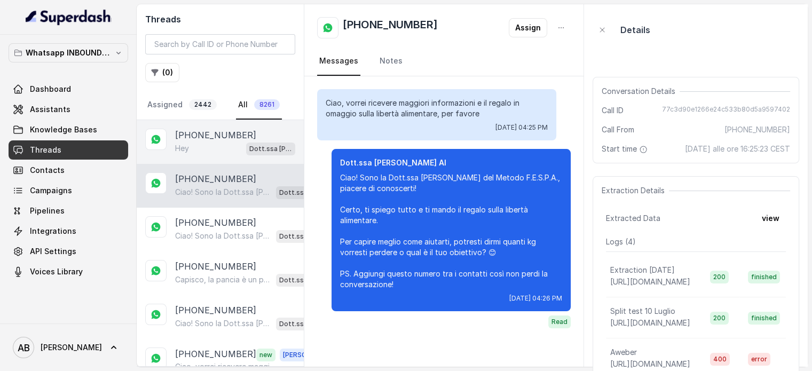
click at [223, 153] on div "Hey Dott.ssa [PERSON_NAME] AI" at bounding box center [235, 148] width 120 height 14
